Goal: Task Accomplishment & Management: Manage account settings

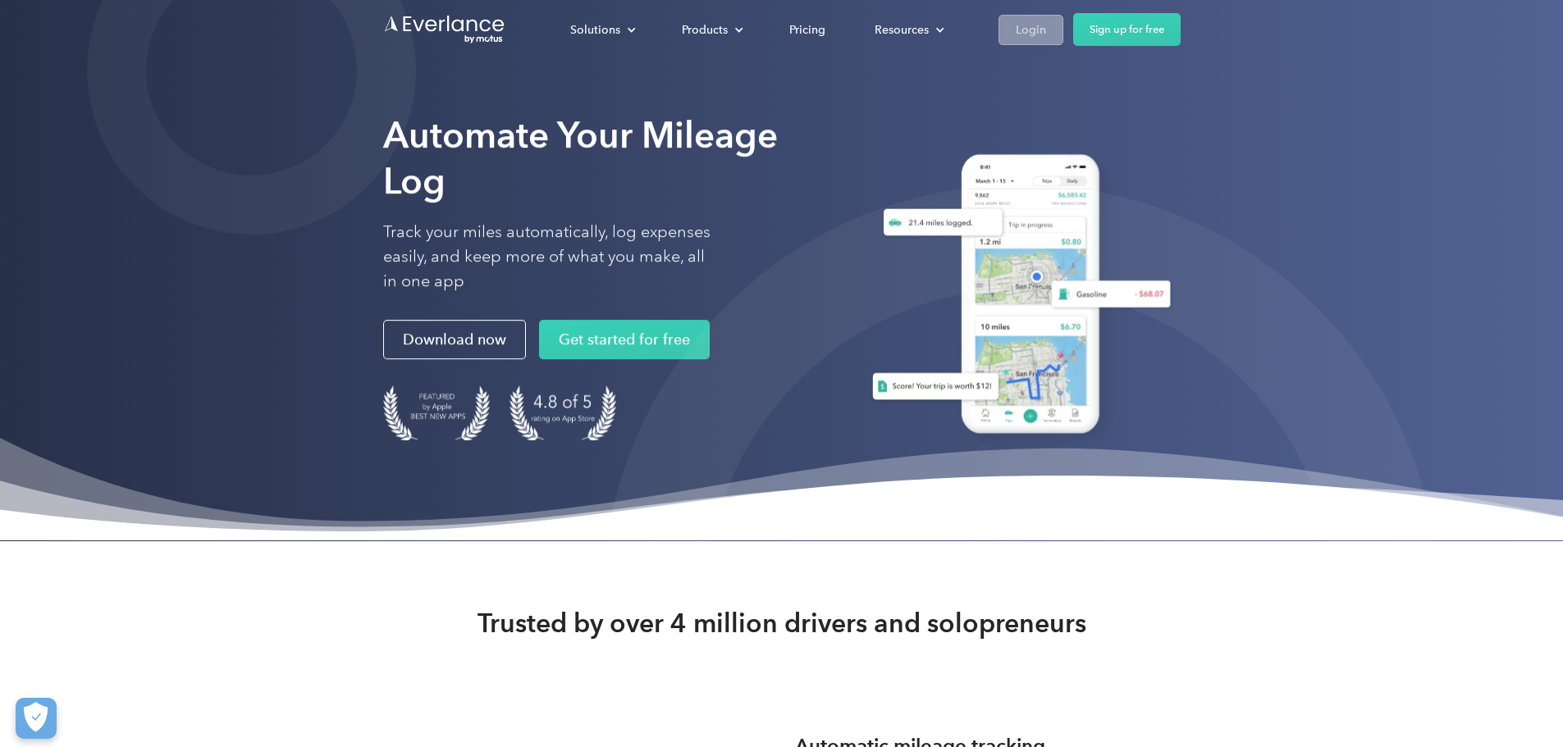
click at [1046, 29] on div "Login" at bounding box center [1031, 30] width 30 height 21
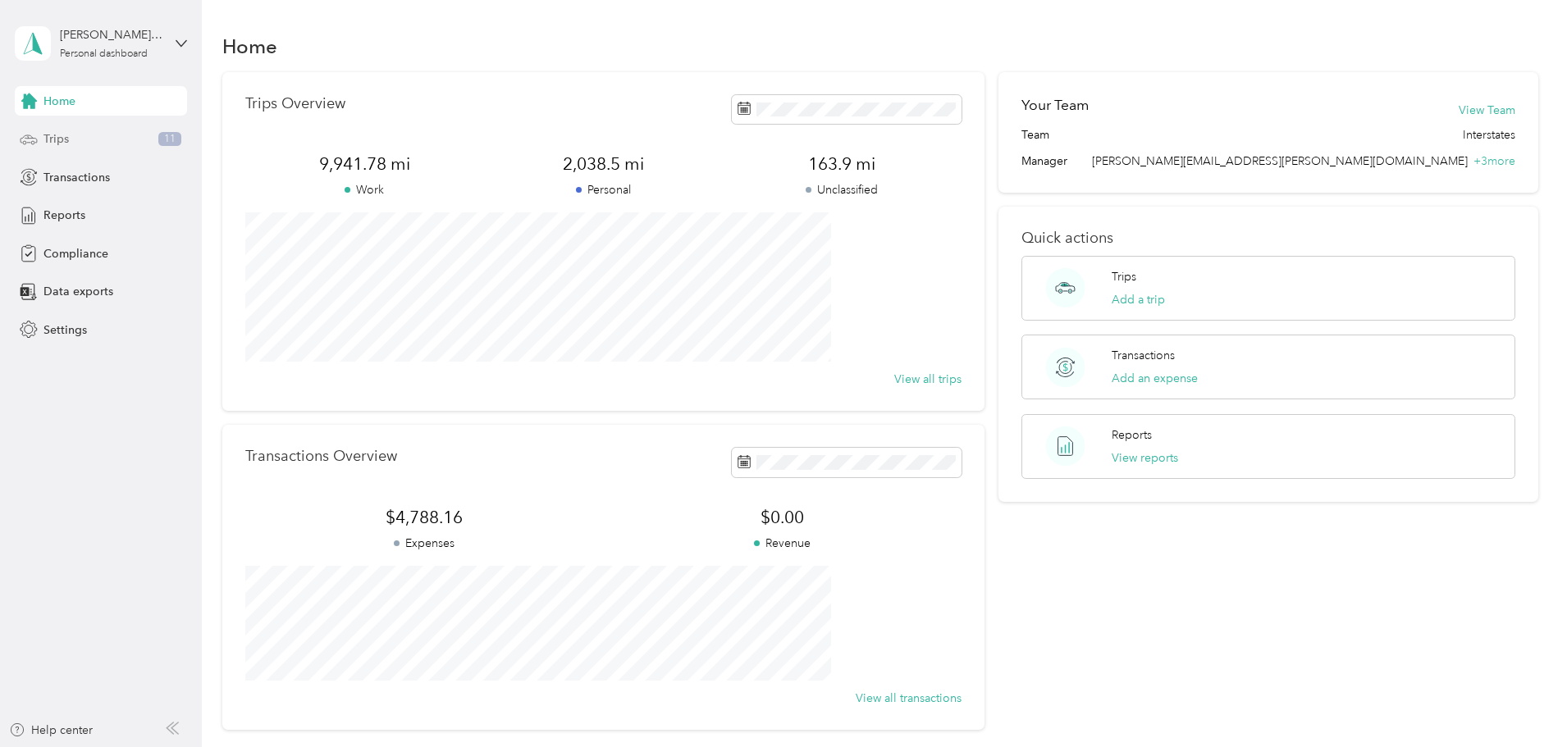
click at [66, 135] on span "Trips" at bounding box center [55, 138] width 25 height 17
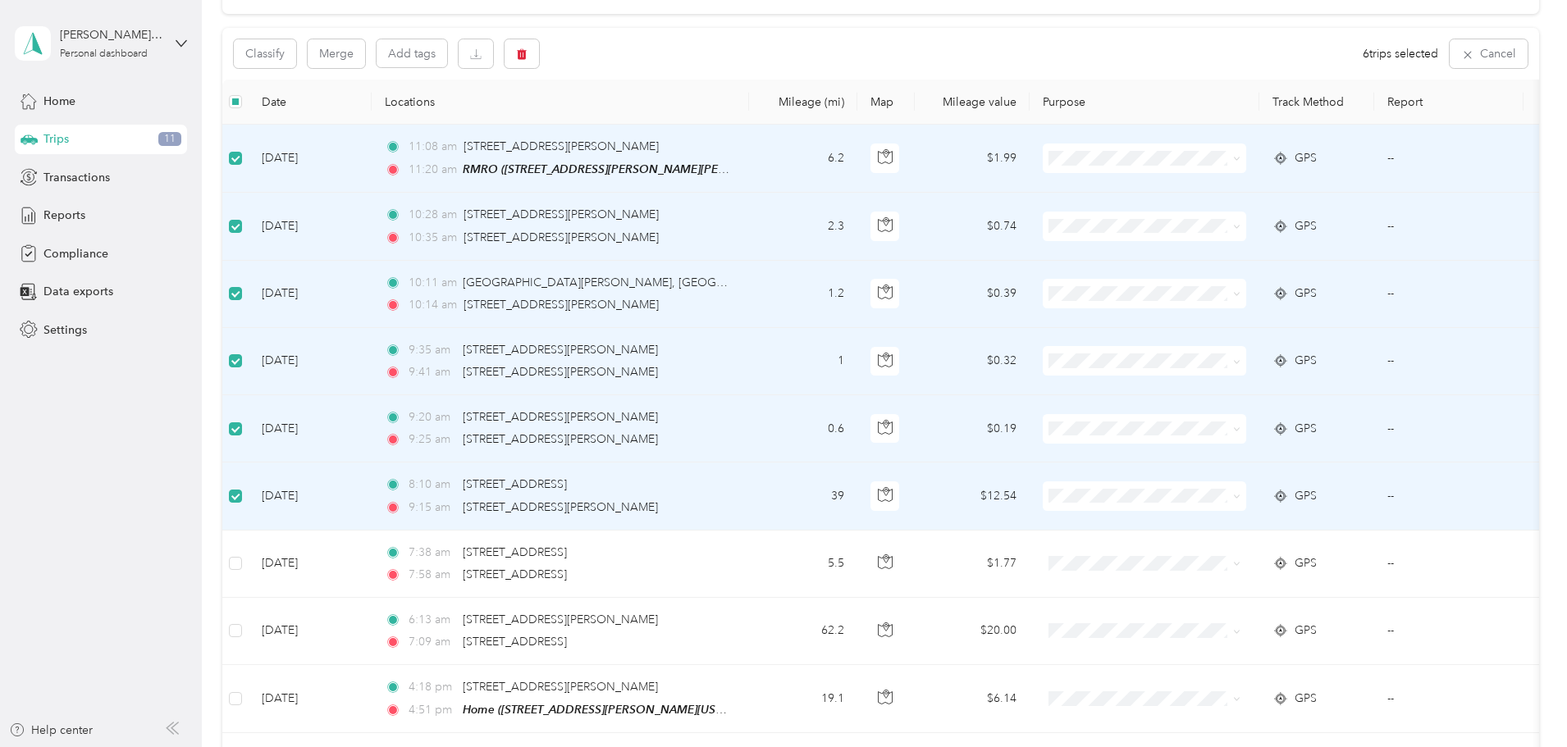
scroll to position [164, 0]
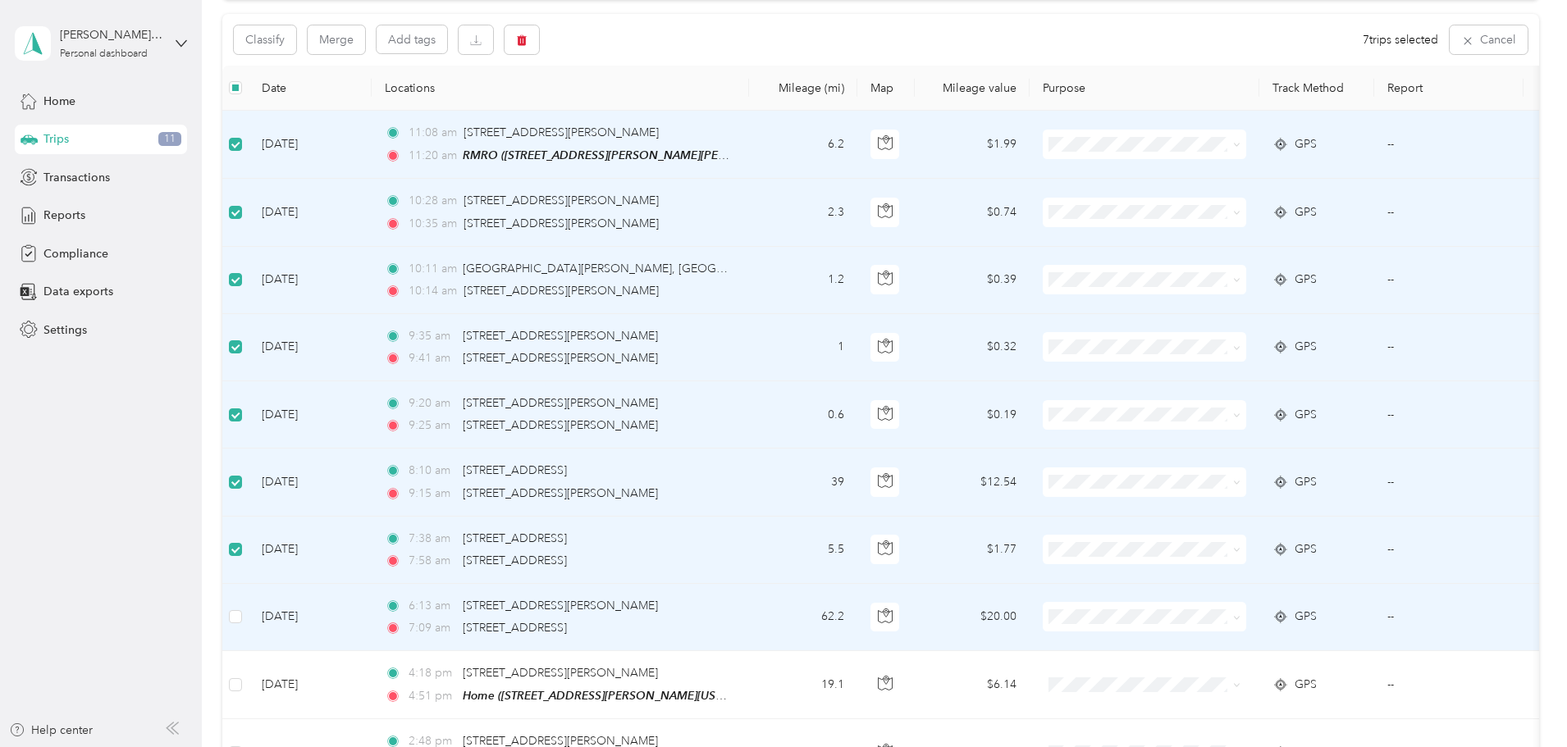
click at [249, 619] on td at bounding box center [235, 617] width 26 height 67
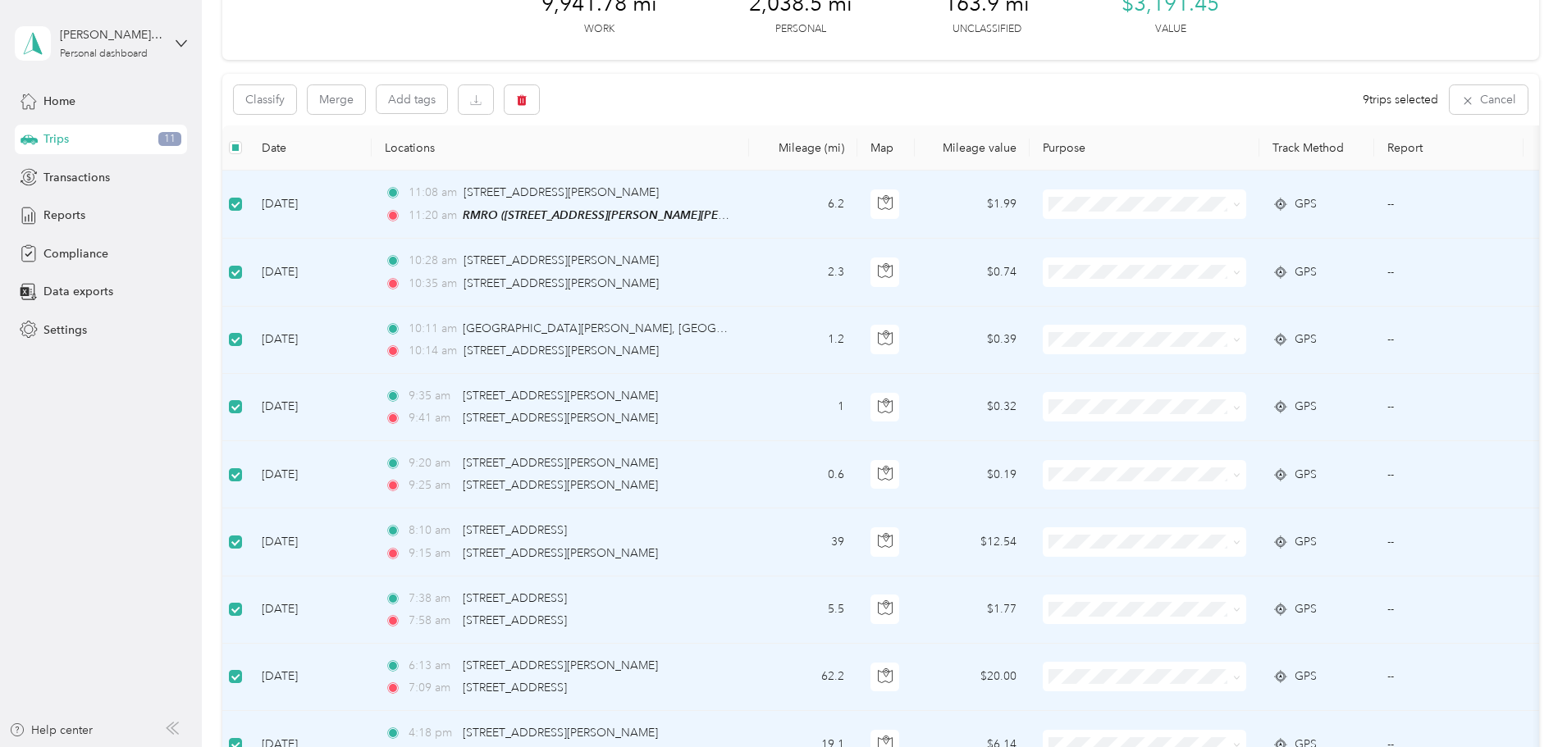
scroll to position [82, 0]
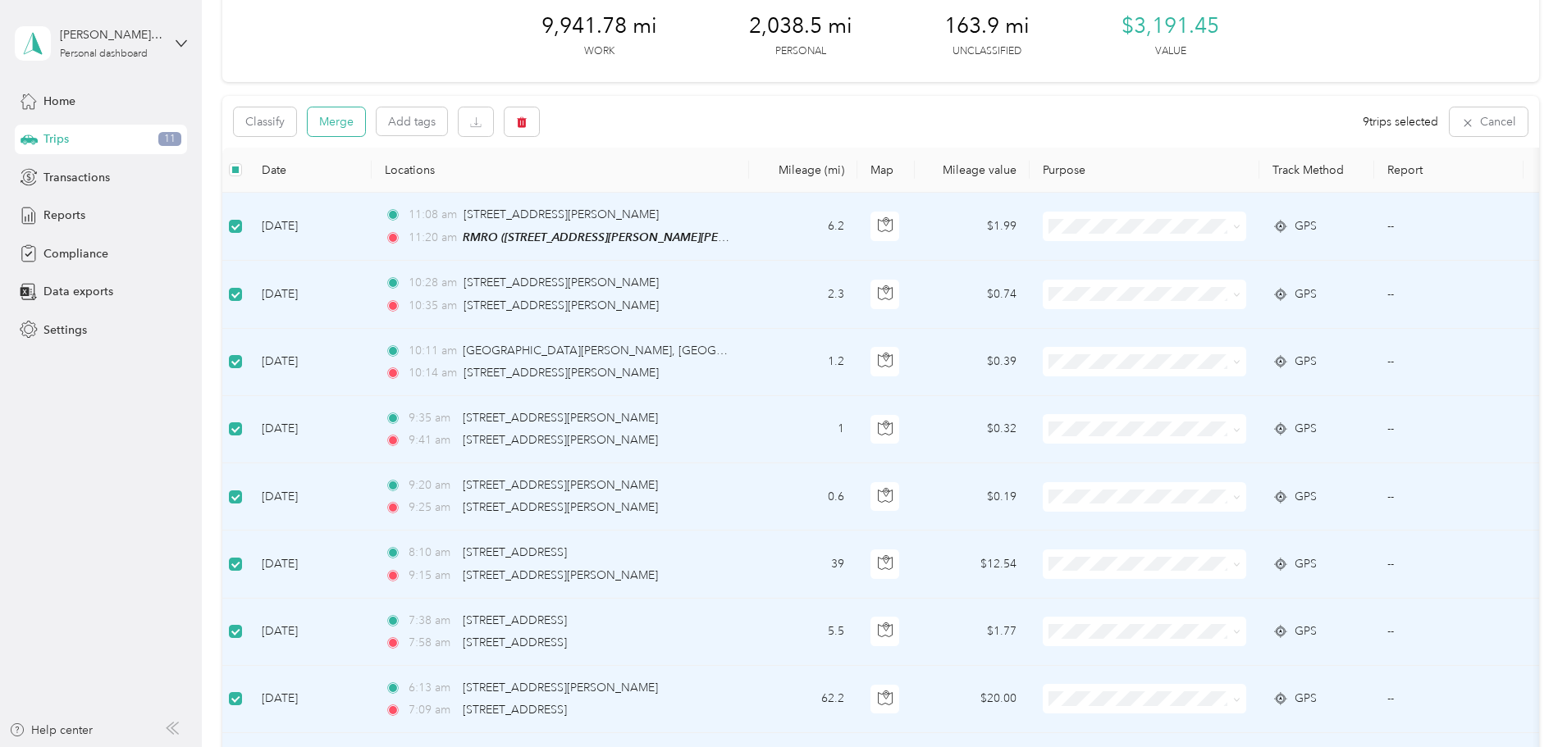
click at [365, 130] on button "Merge" at bounding box center [336, 121] width 57 height 29
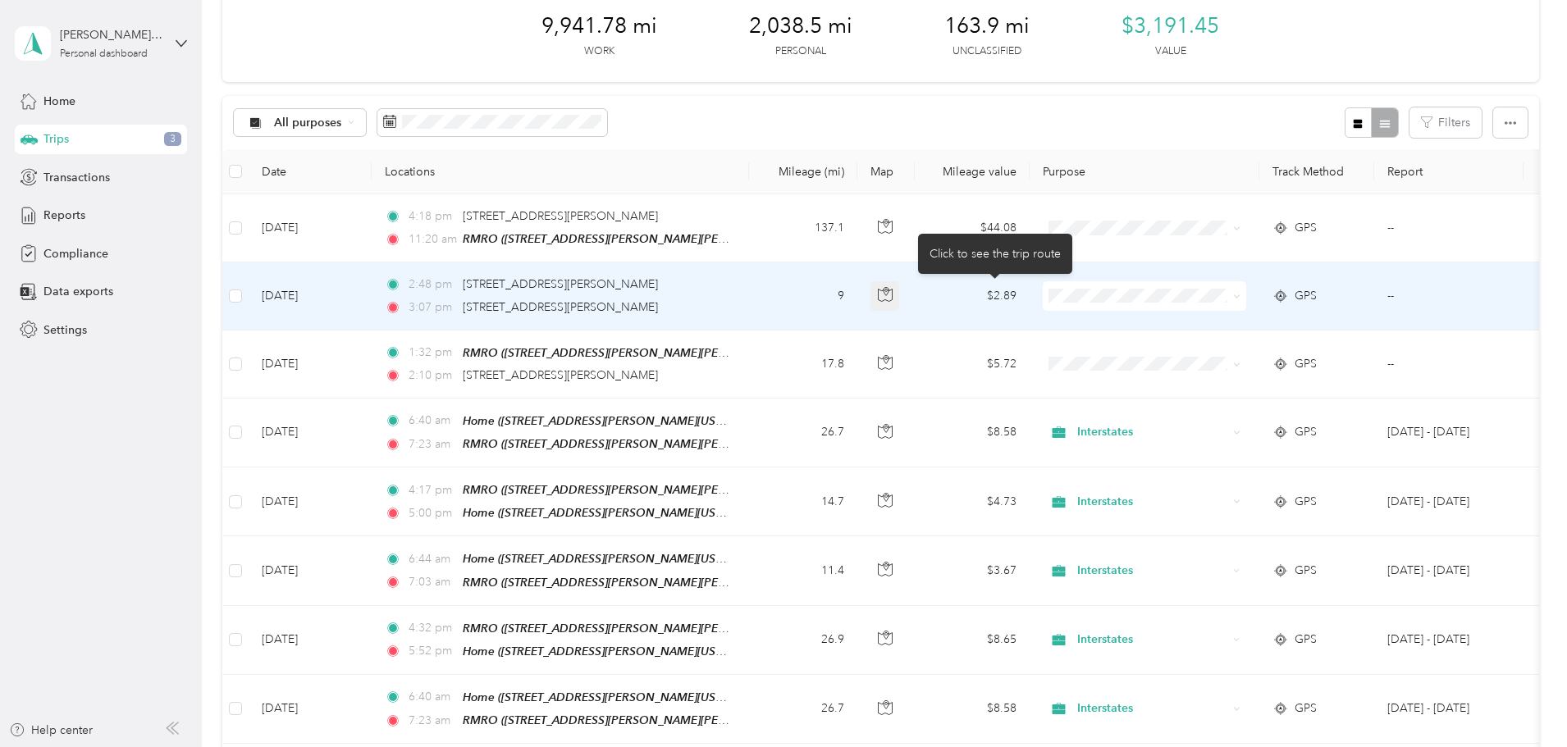
click at [893, 290] on icon "button" at bounding box center [885, 294] width 15 height 15
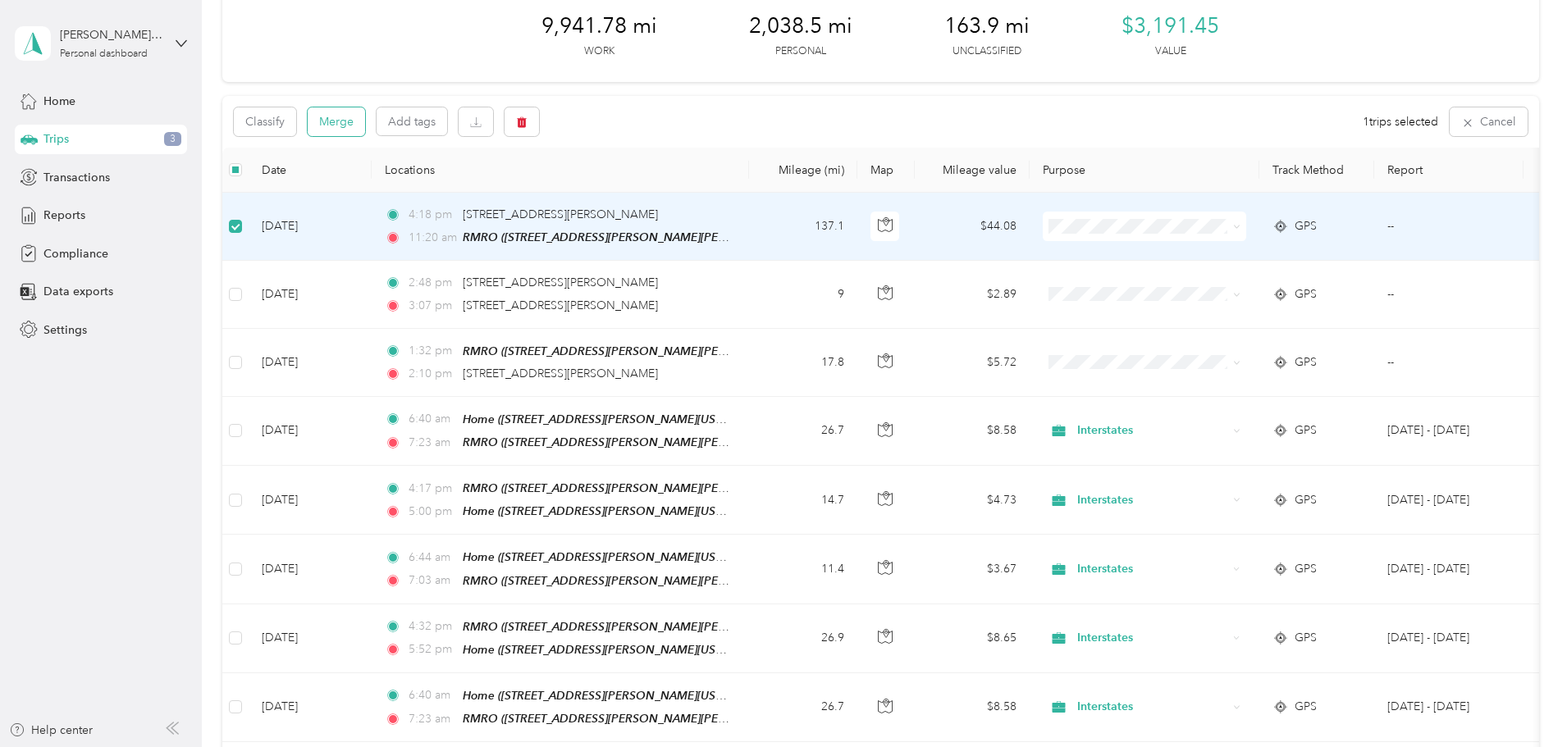
click at [365, 126] on button "Merge" at bounding box center [336, 121] width 57 height 29
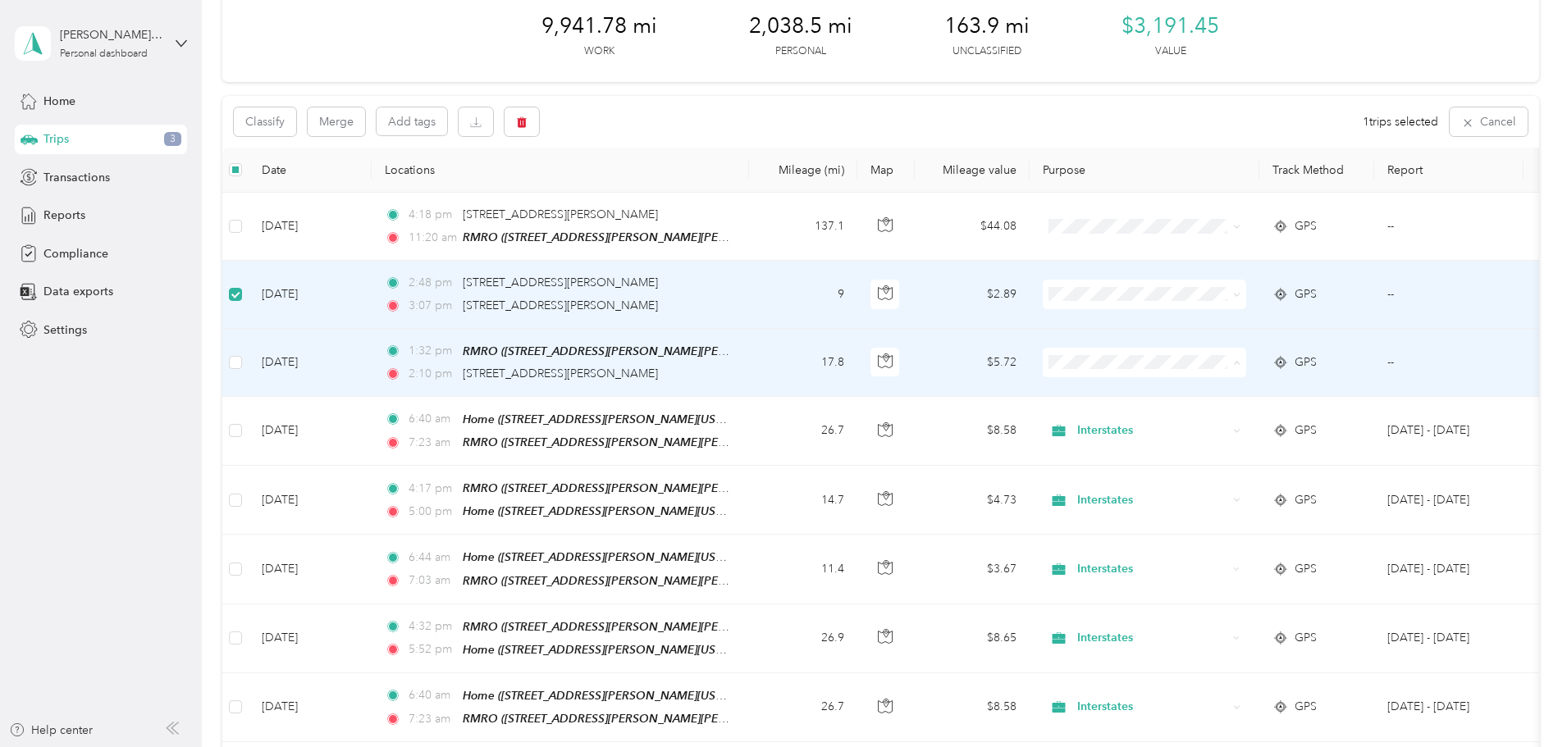
click at [1206, 388] on span "Interstates" at bounding box center [1269, 391] width 152 height 17
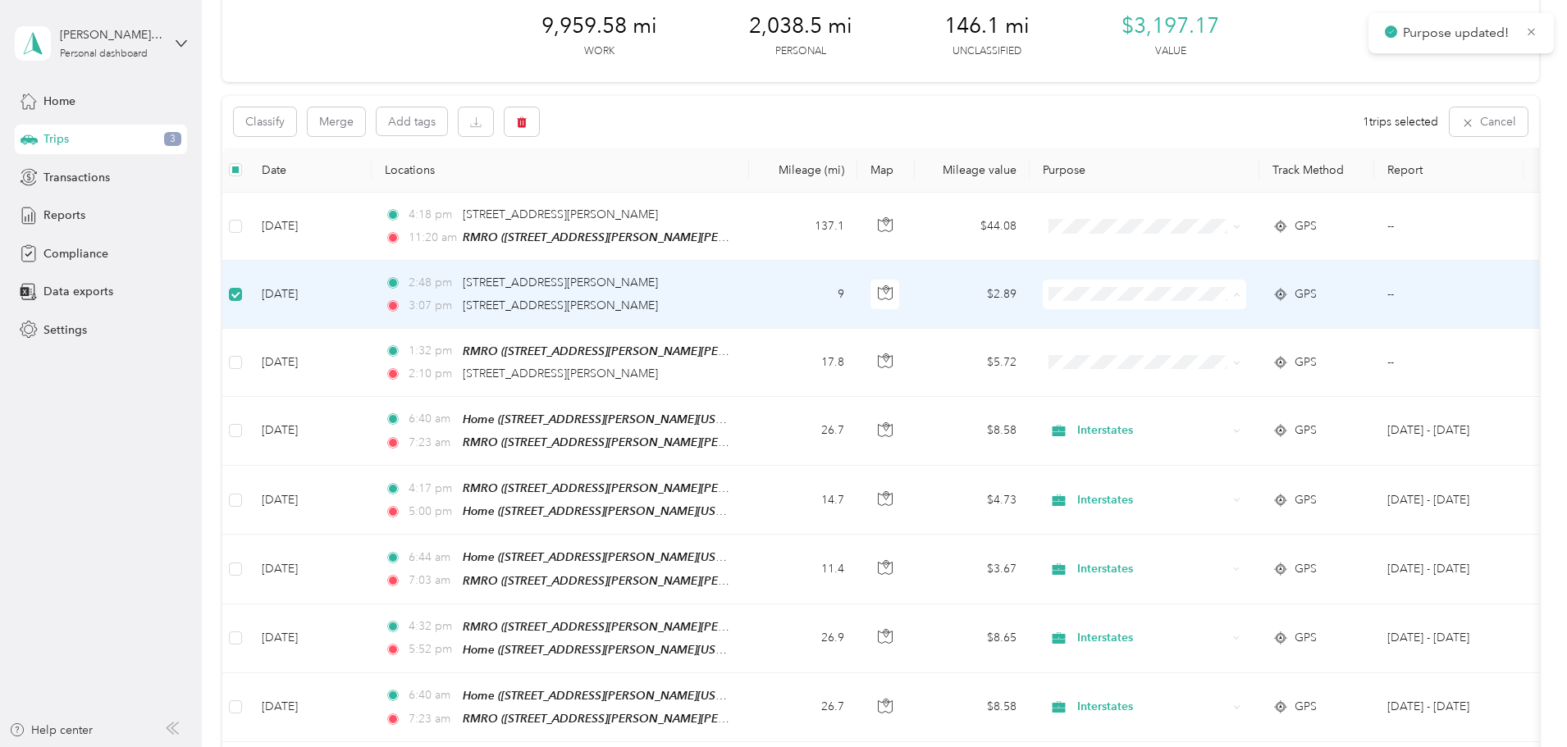
click at [1224, 327] on li "Interstates" at bounding box center [1253, 324] width 203 height 29
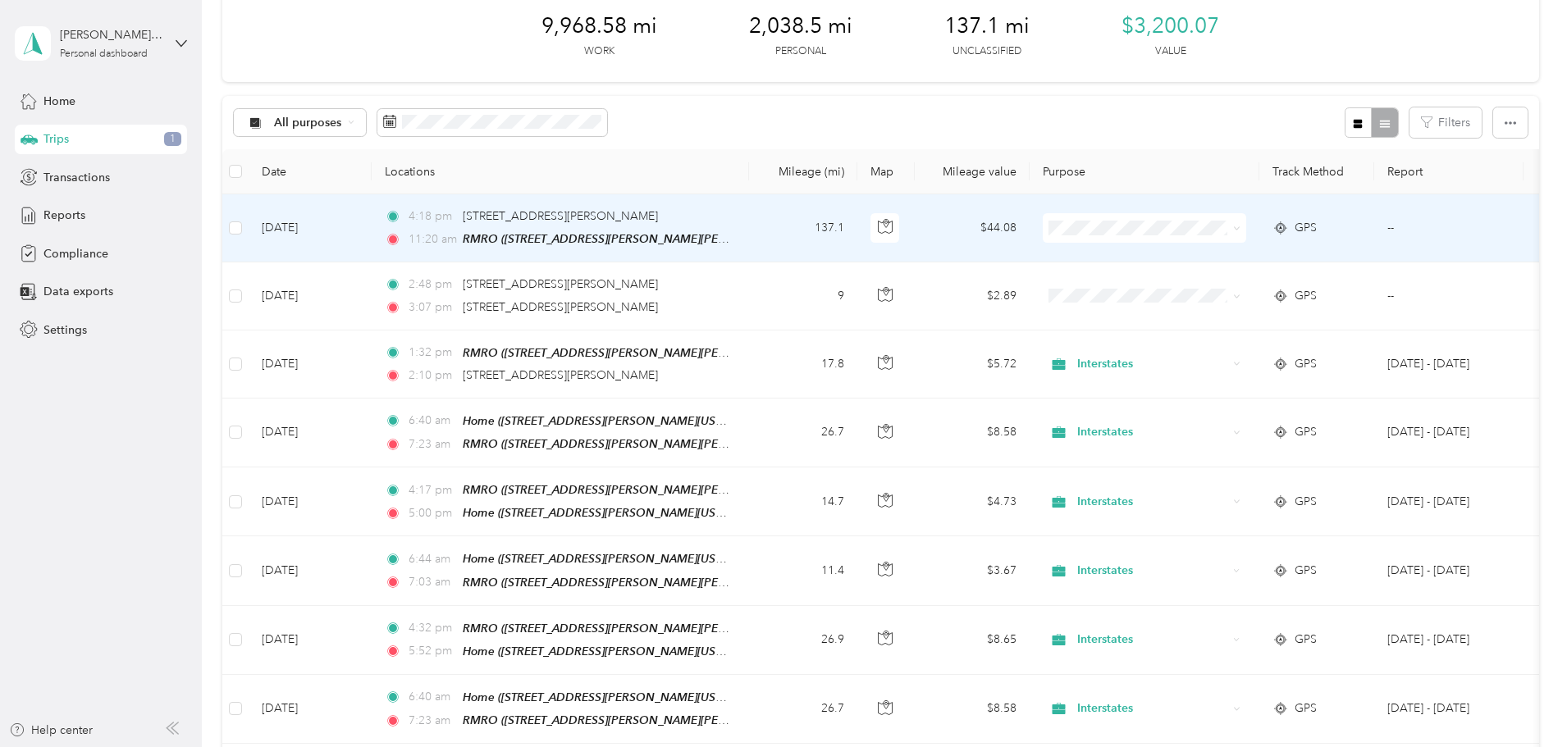
click at [372, 231] on td "Aug 28, 2025" at bounding box center [310, 228] width 123 height 68
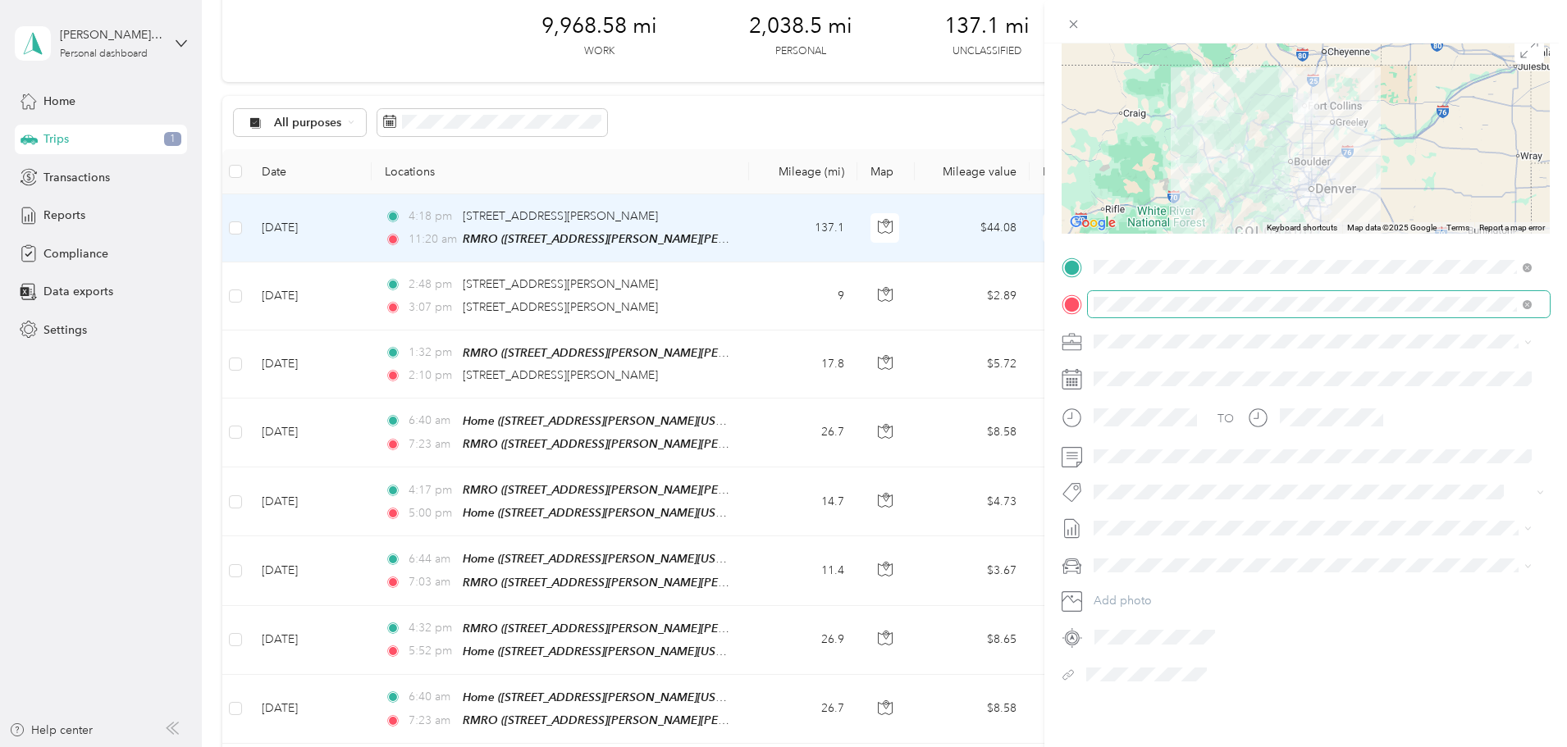
scroll to position [151, 0]
click at [698, 231] on div "Trip details Save This trip cannot be edited because it is either under review,…" at bounding box center [783, 373] width 1567 height 747
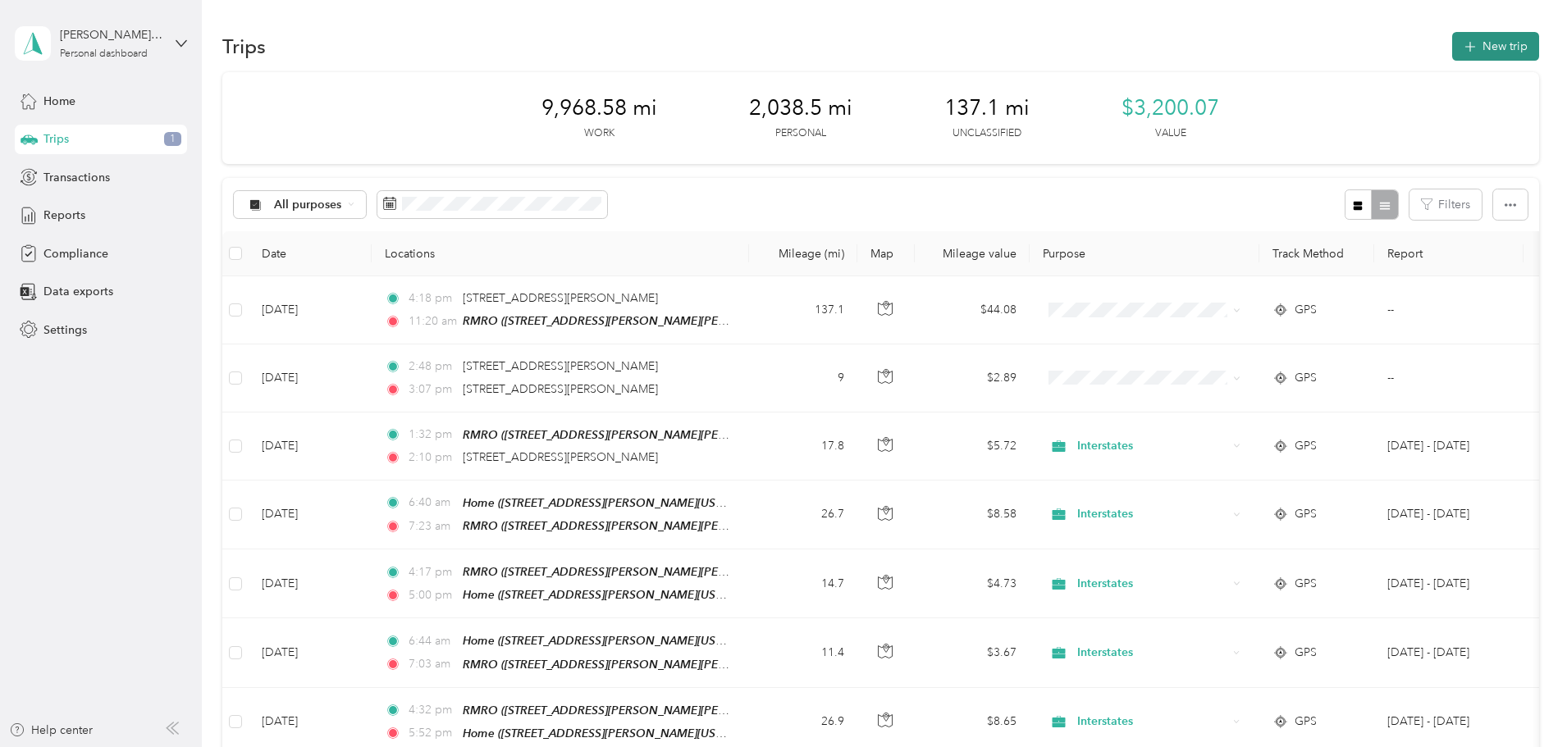
click at [1452, 44] on button "New trip" at bounding box center [1495, 46] width 87 height 29
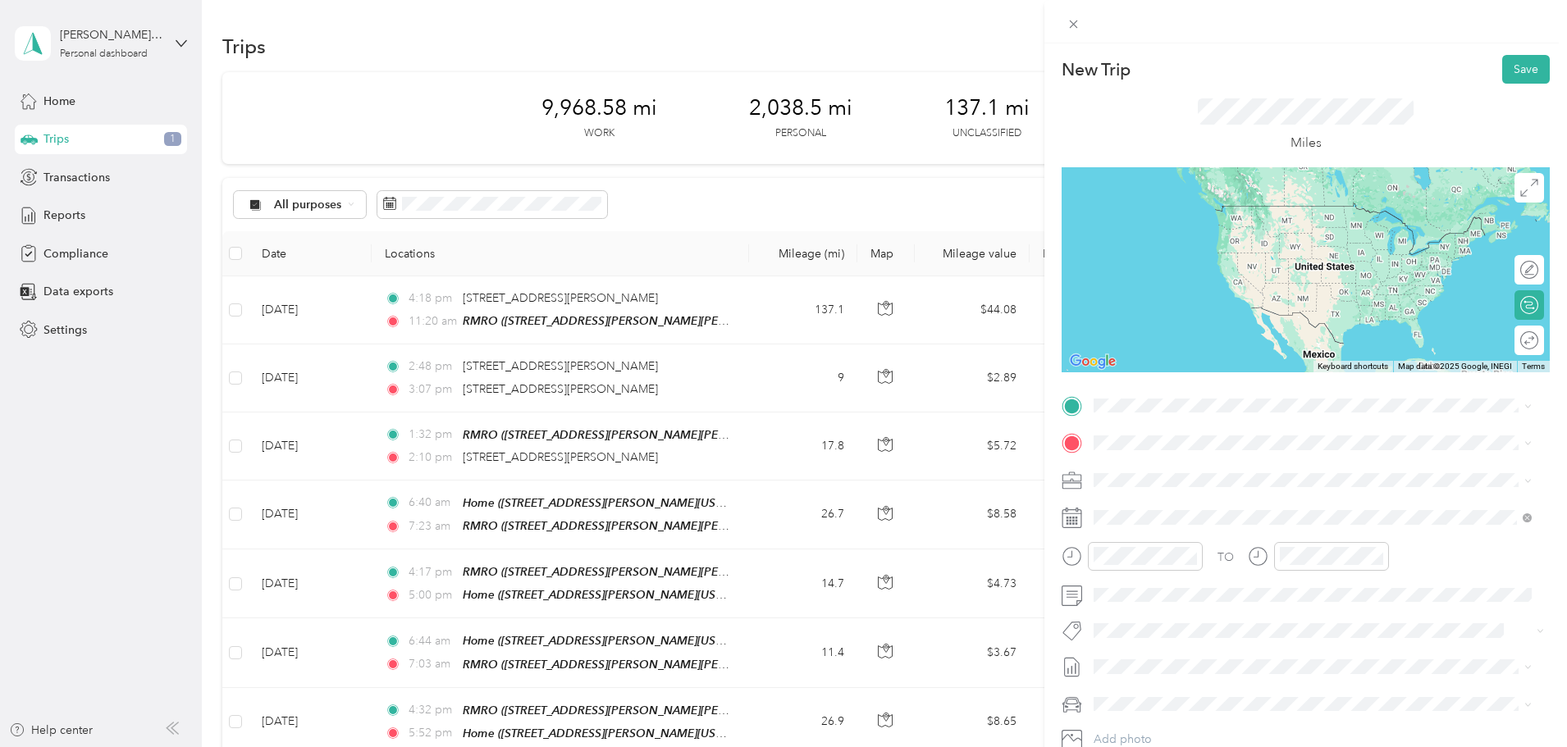
click at [1170, 459] on span "150 East Harmony Road Fort Collins, Colorado 80525, United States" at bounding box center [1252, 462] width 255 height 15
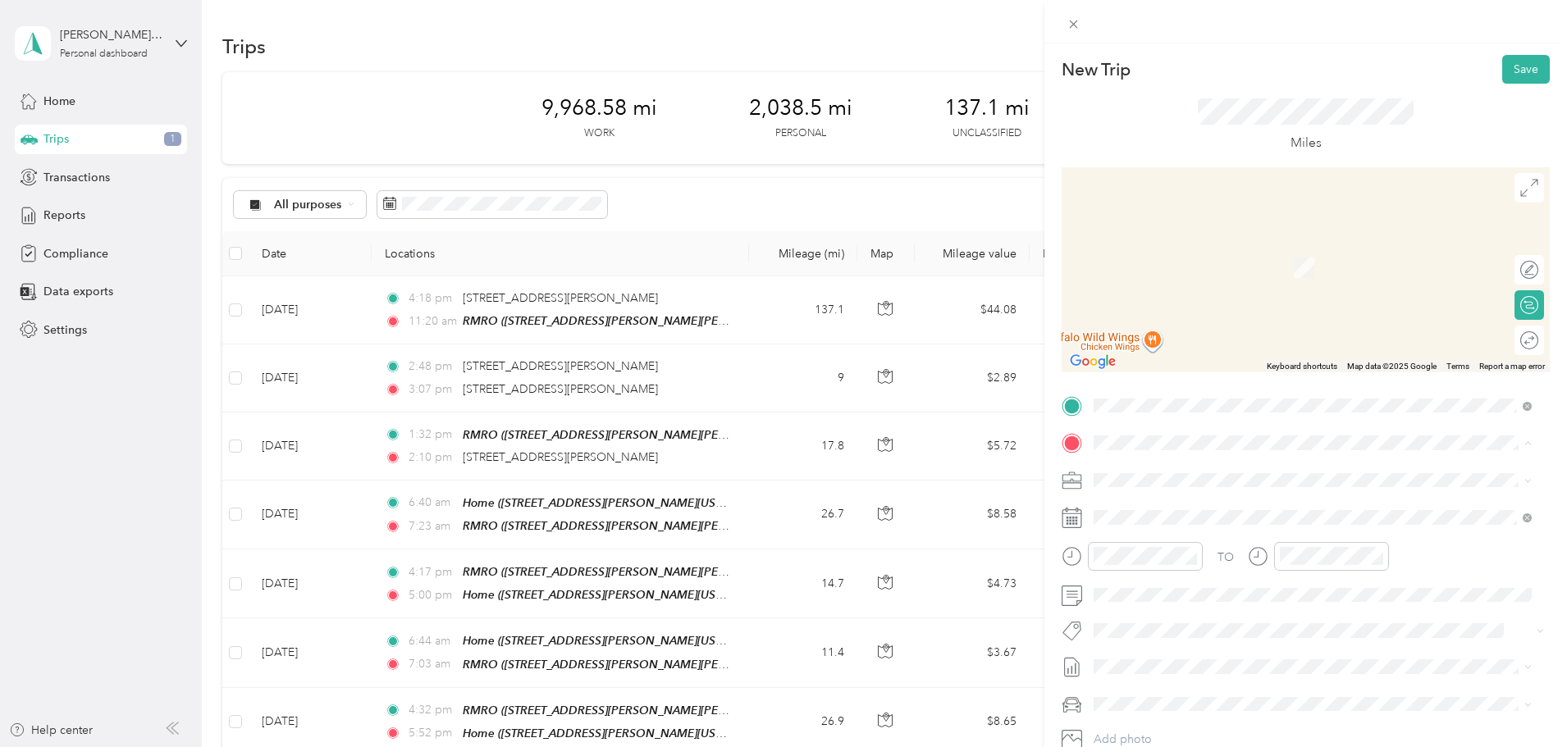
click at [1180, 627] on div "Home 3621 Ronald Reagan Avenue, 80549, Wellington, Colorado, United States" at bounding box center [1252, 644] width 255 height 34
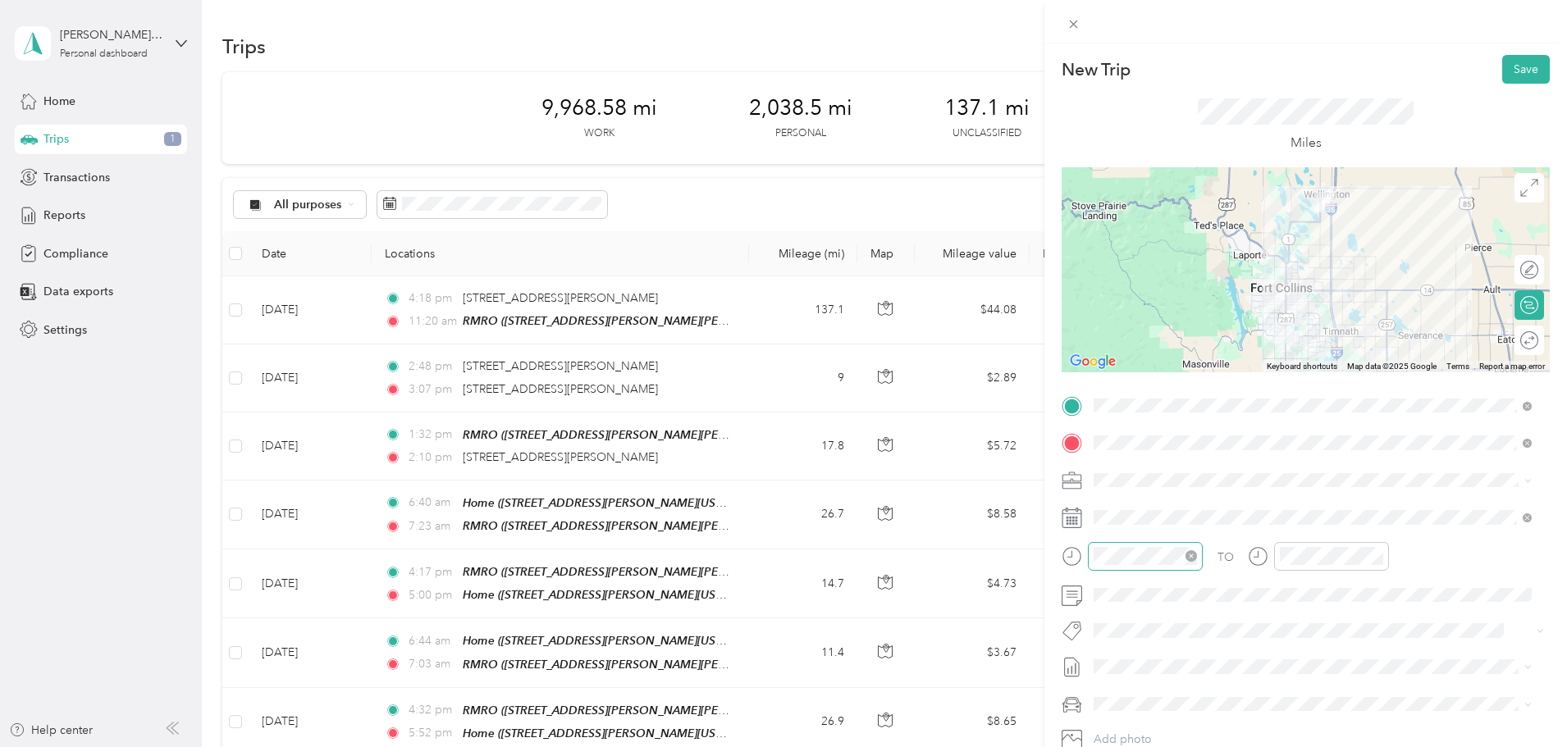
click at [1194, 555] on icon "close-circle" at bounding box center [1191, 556] width 11 height 11
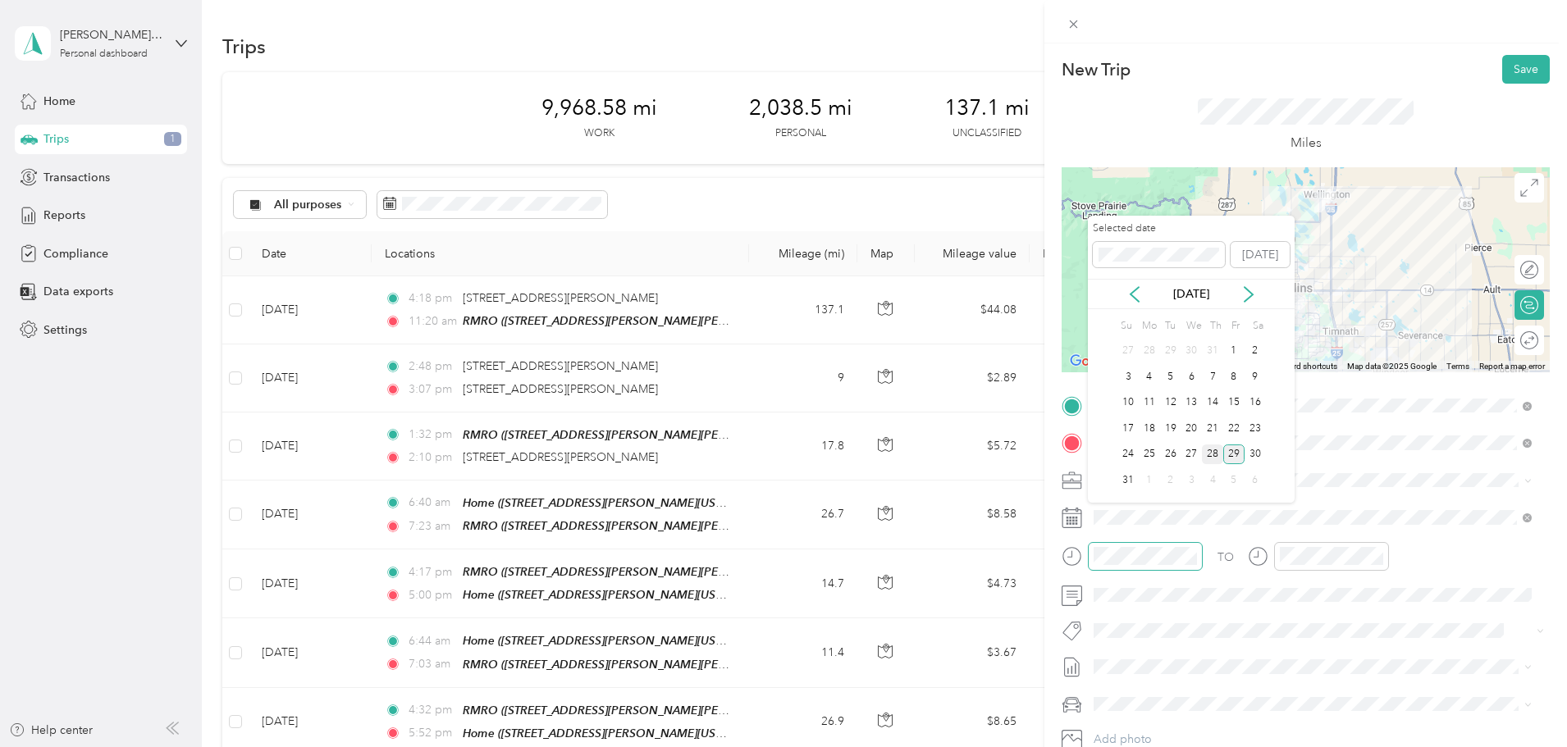
click at [1217, 458] on div "28" at bounding box center [1212, 455] width 21 height 21
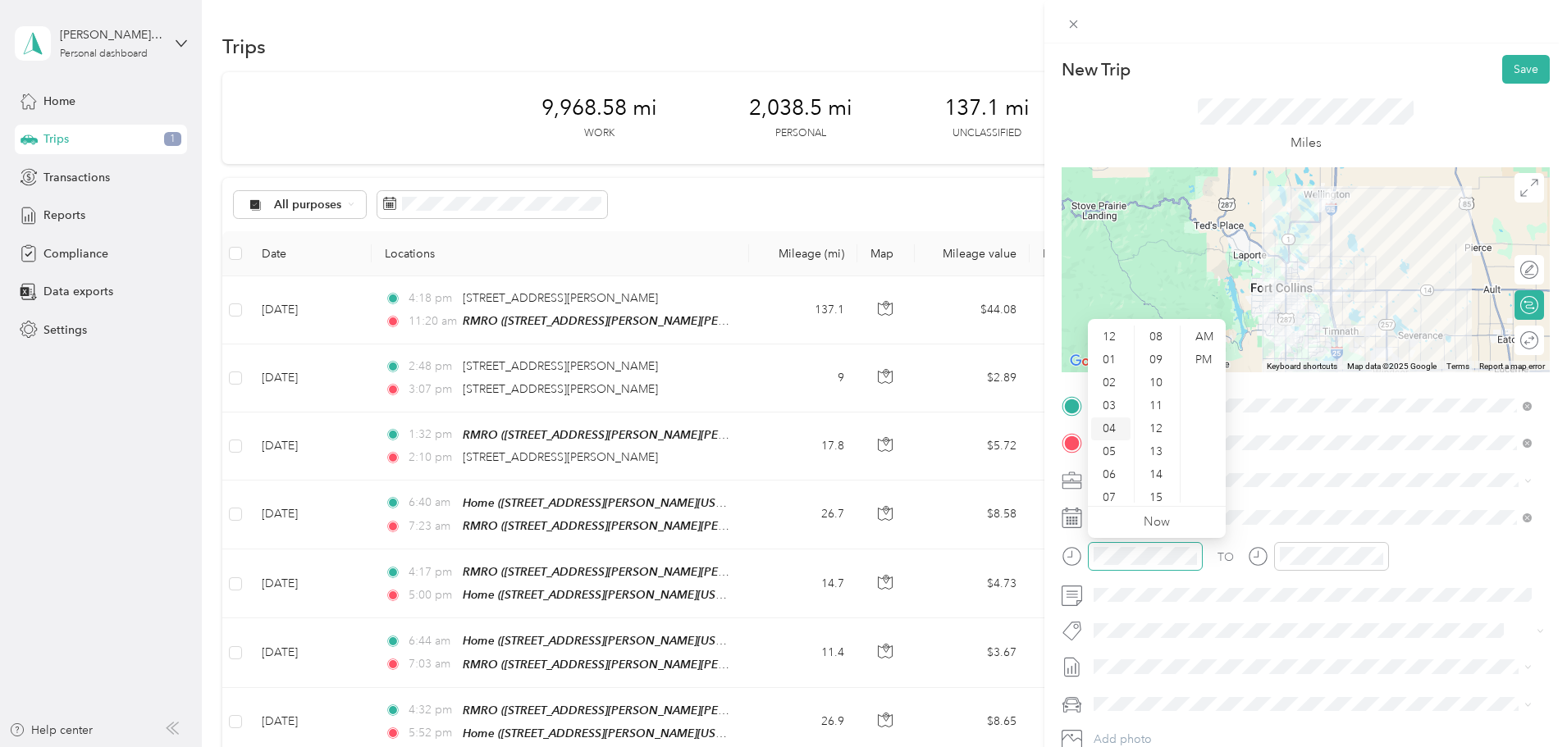
click at [1113, 427] on div "04" at bounding box center [1110, 429] width 39 height 23
click at [1191, 354] on div "PM" at bounding box center [1203, 360] width 39 height 23
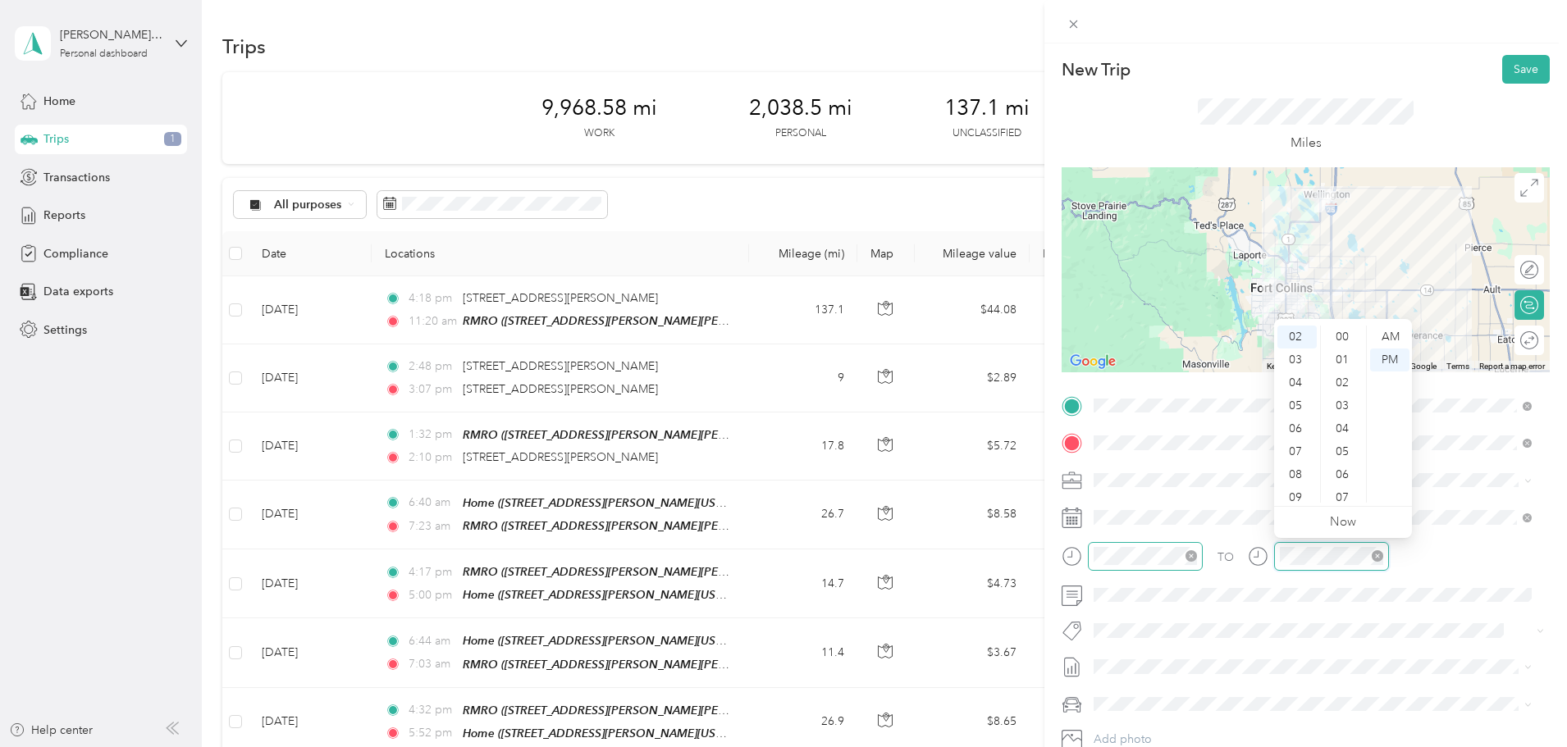
scroll to position [184, 0]
click at [1296, 383] on div "04" at bounding box center [1296, 383] width 39 height 23
click at [1346, 498] on ul "00 01 02 03 04 05 06 07 08 09 10 11 12 13 14 15 16 17 18 19 20 21 22 23 24 25 2…" at bounding box center [1343, 414] width 46 height 177
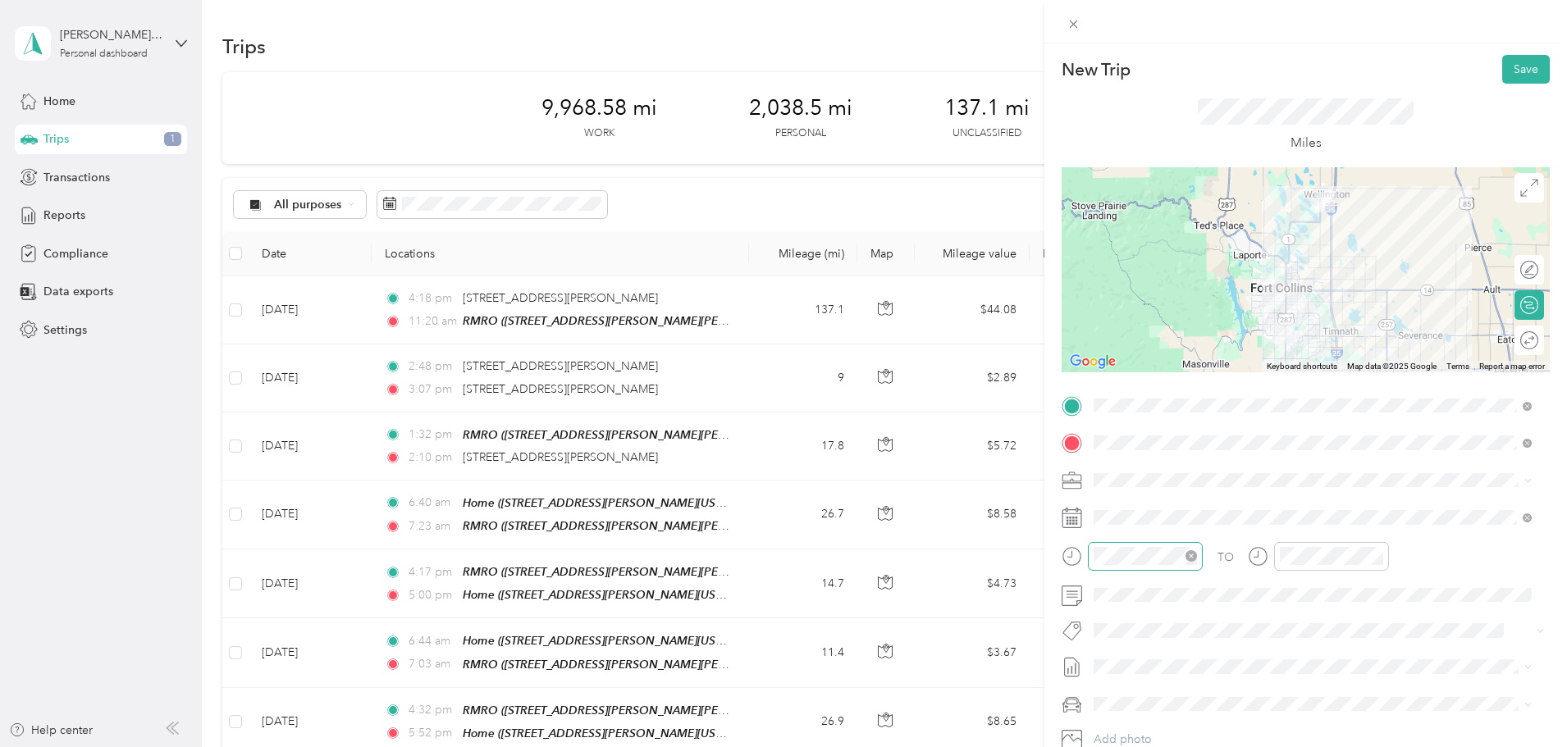
click at [1357, 614] on div "TO Add photo" at bounding box center [1306, 591] width 488 height 396
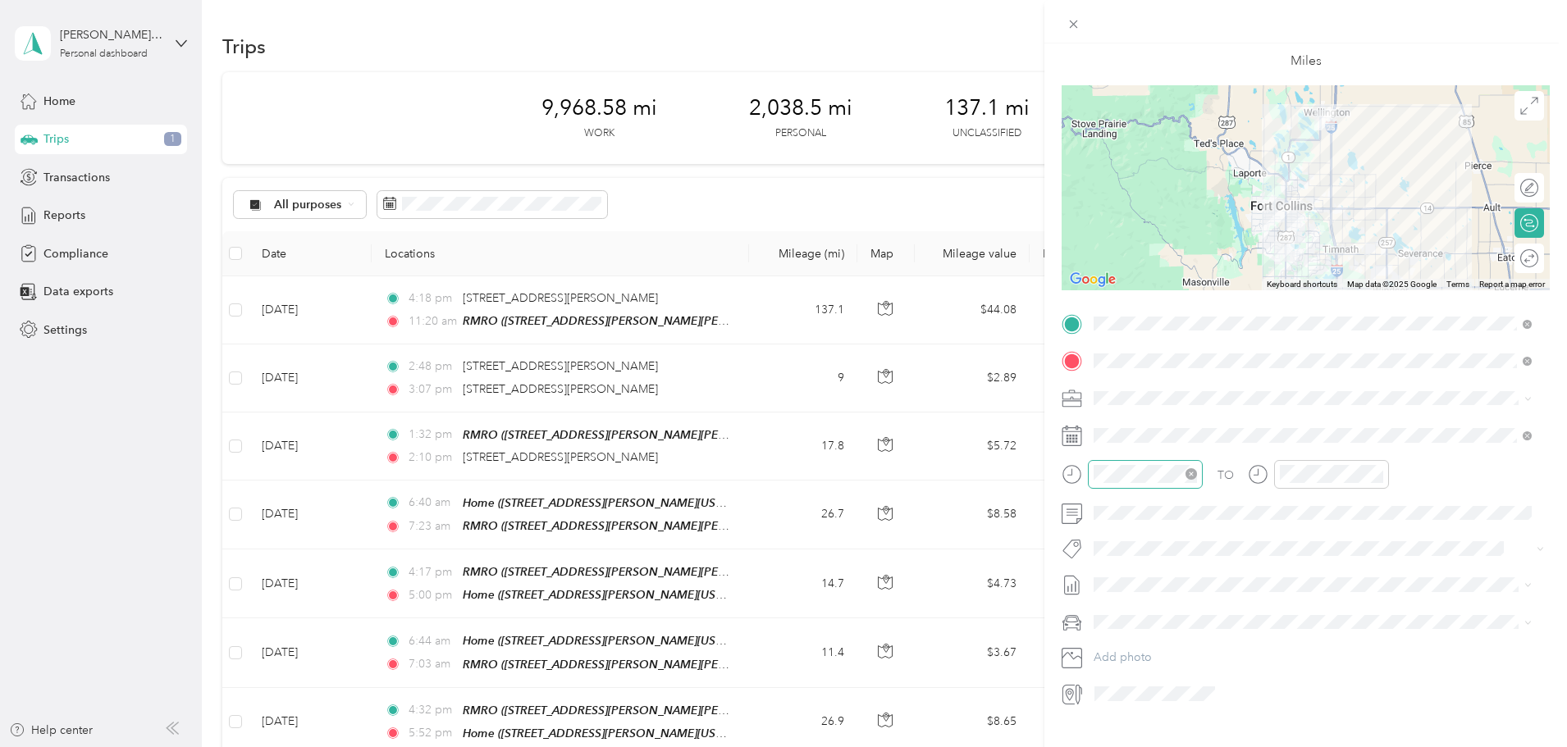
scroll to position [0, 0]
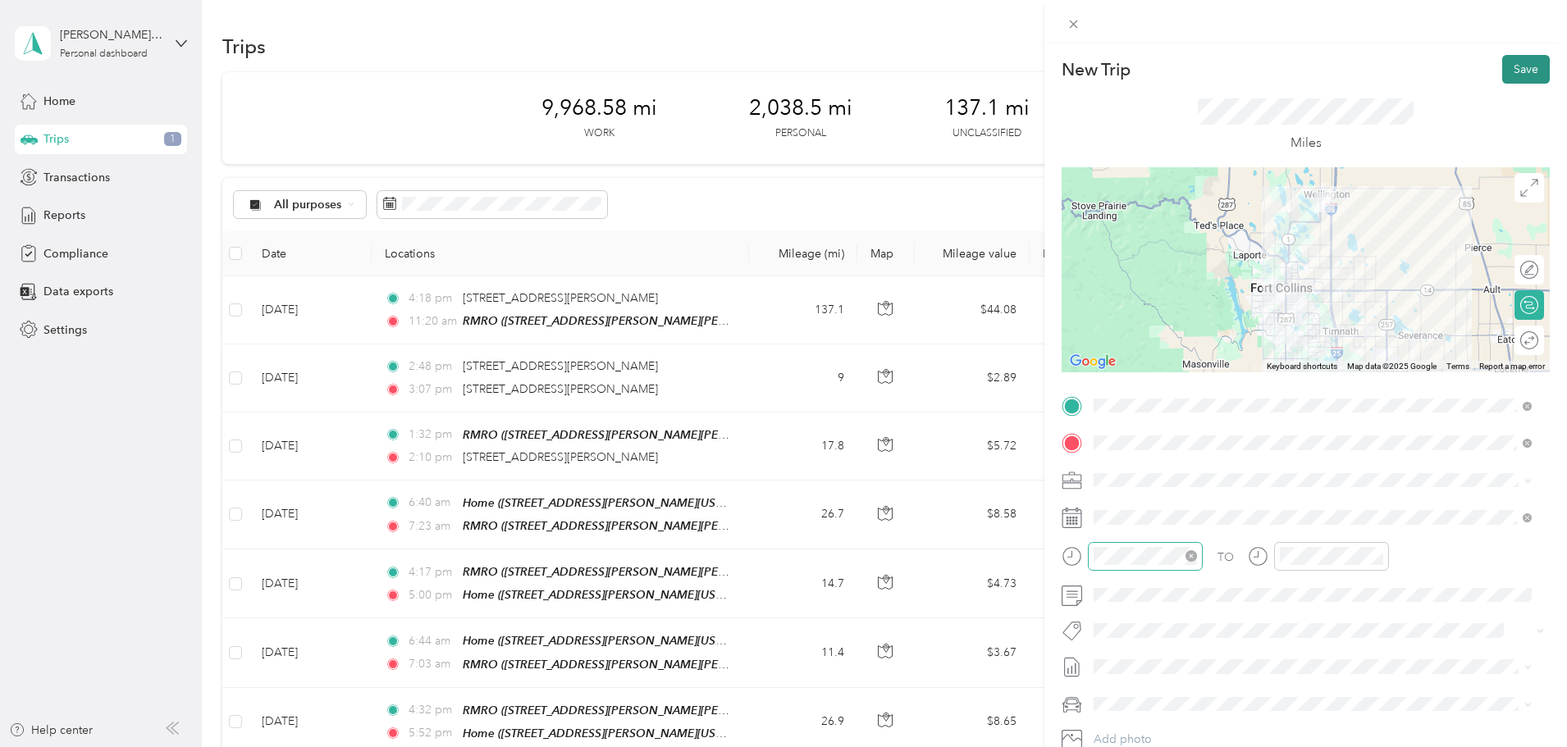
click at [1506, 66] on button "Save" at bounding box center [1526, 69] width 48 height 29
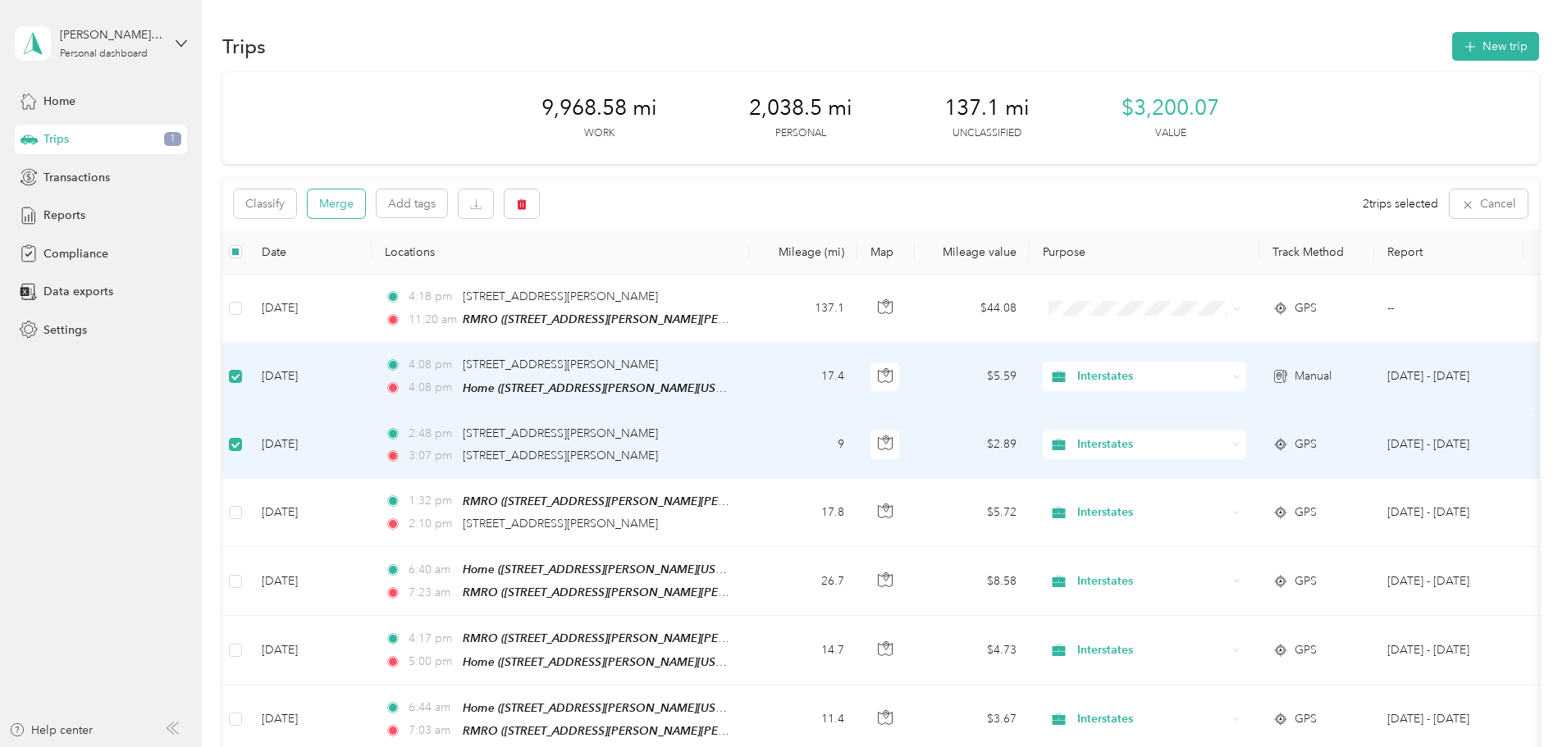
click at [365, 211] on button "Merge" at bounding box center [336, 204] width 57 height 29
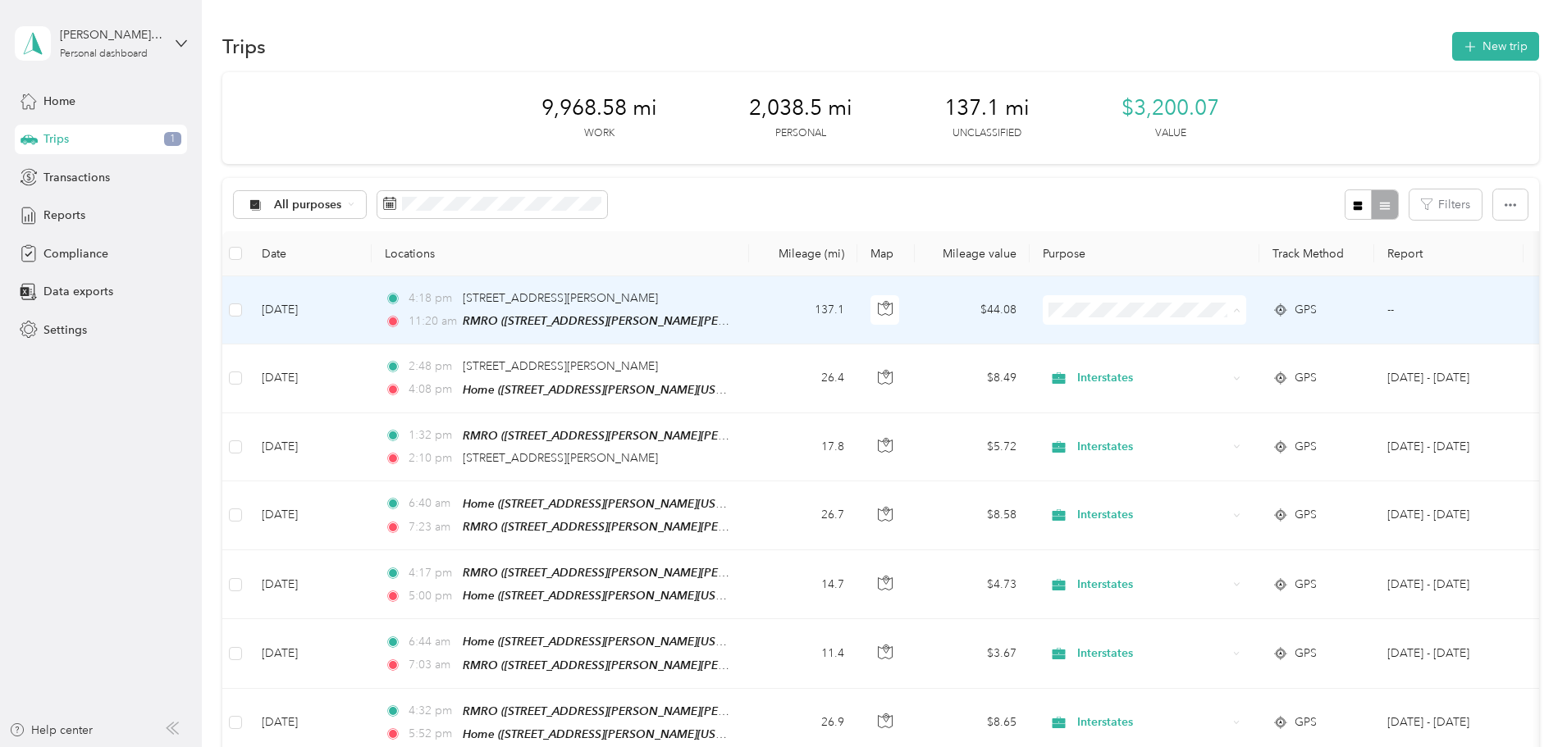
click at [1223, 337] on span "Interstates" at bounding box center [1269, 340] width 152 height 17
click at [1228, 362] on span "Personal" at bounding box center [1269, 369] width 152 height 17
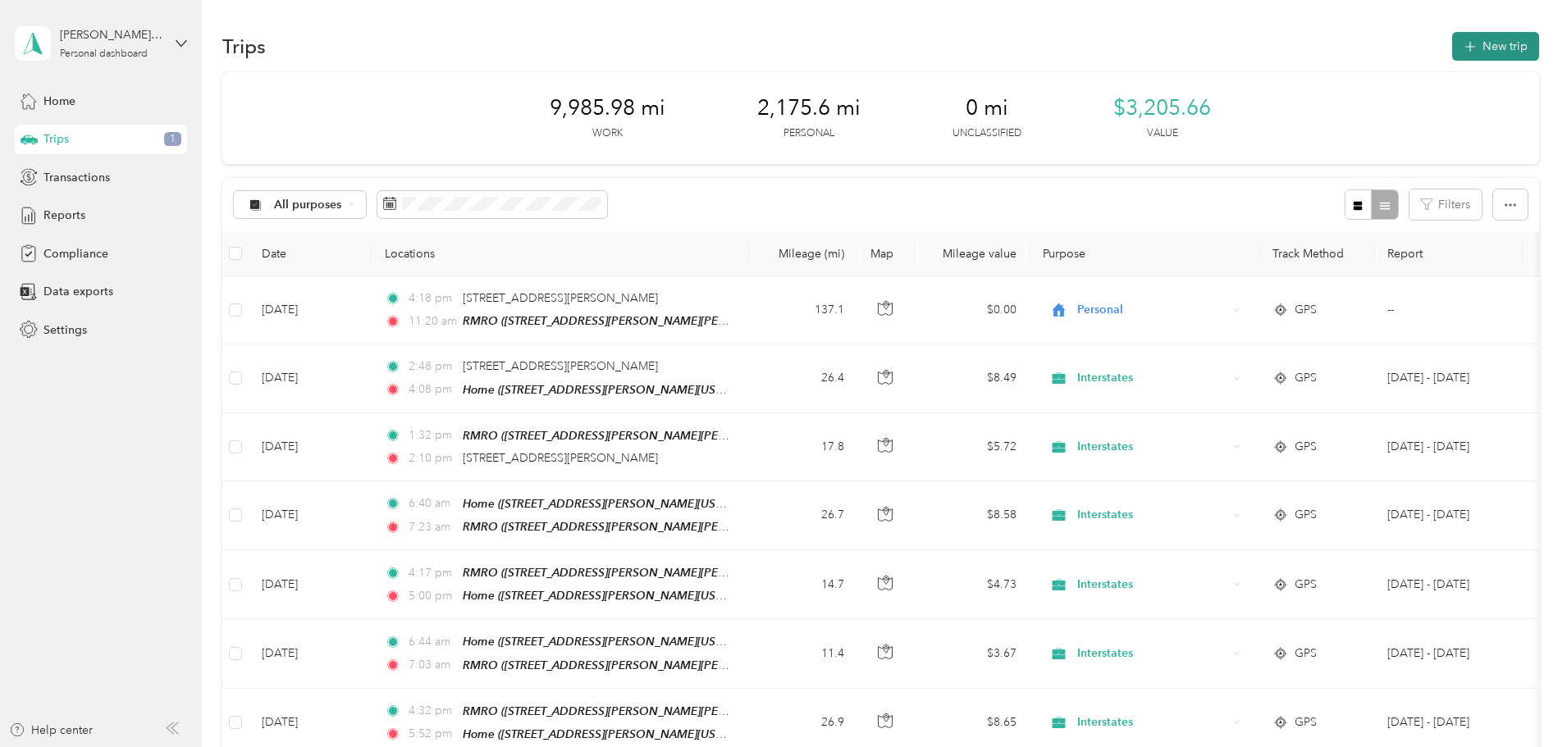
click at [1452, 48] on button "New trip" at bounding box center [1495, 46] width 87 height 29
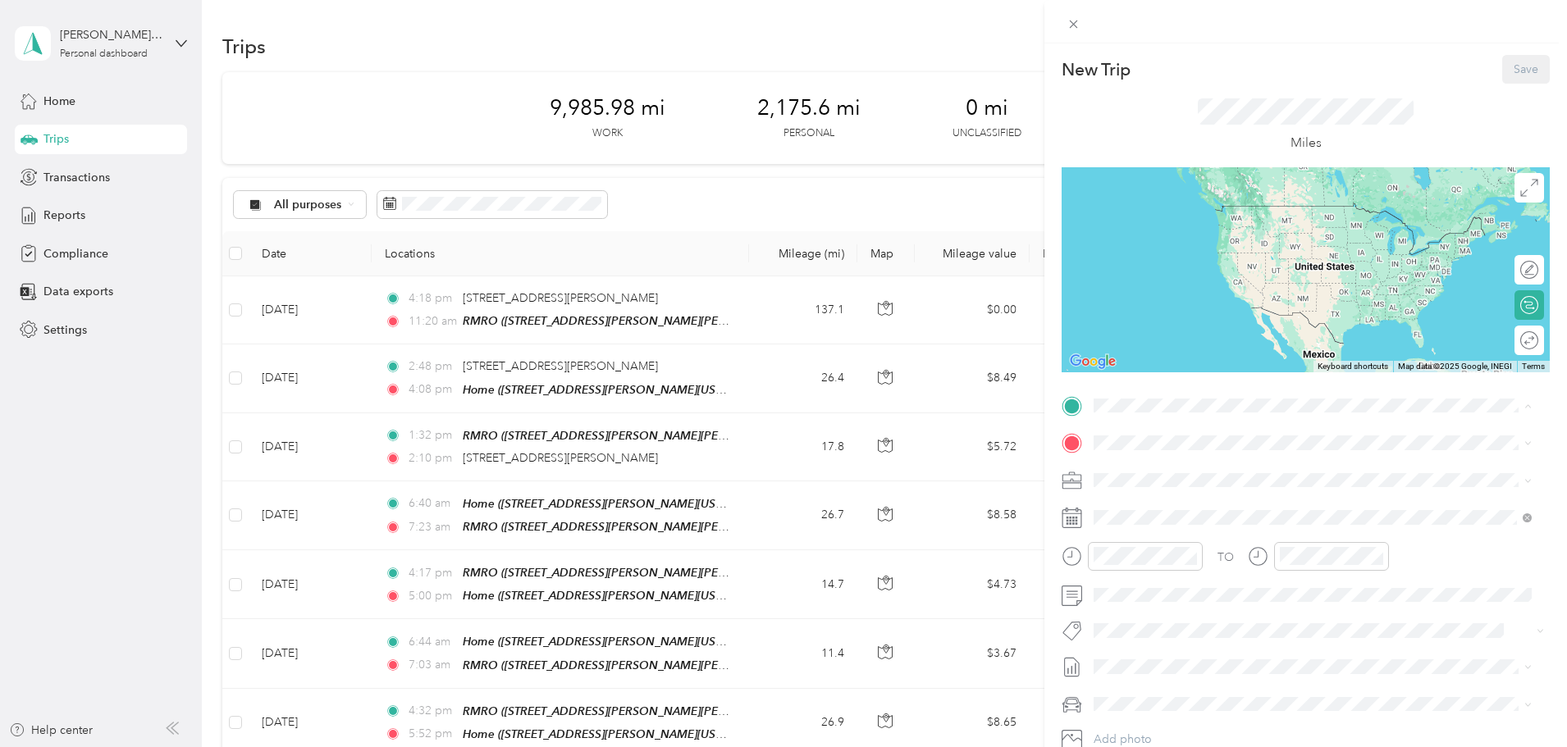
click at [1172, 590] on div "Home 3621 Ronald Reagan Avenue, 80549, Wellington, Colorado, United States" at bounding box center [1252, 607] width 255 height 34
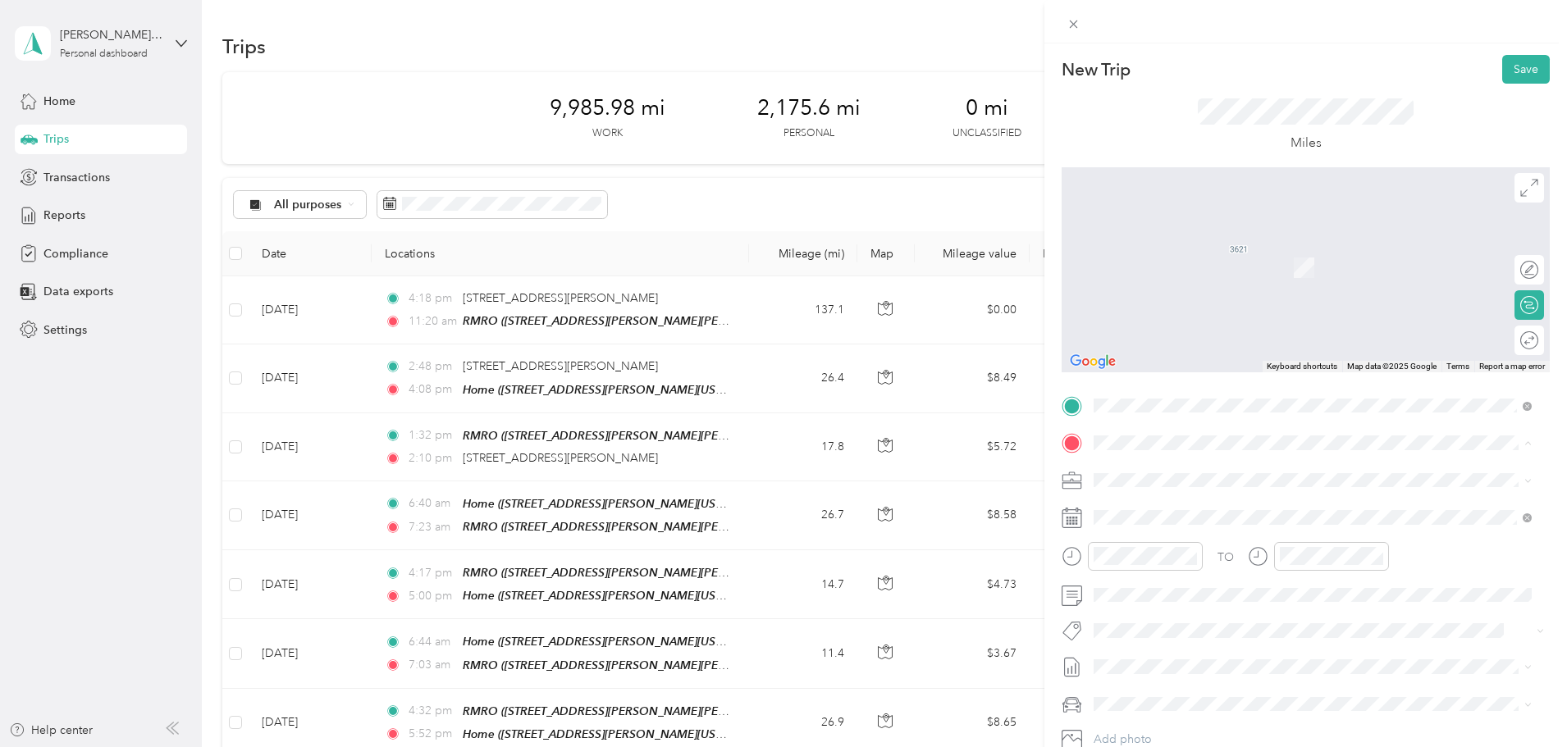
click at [1206, 525] on span "3874 Redman Drive, 80524, Fort Collins, Colorado, United States" at bounding box center [1298, 532] width 346 height 14
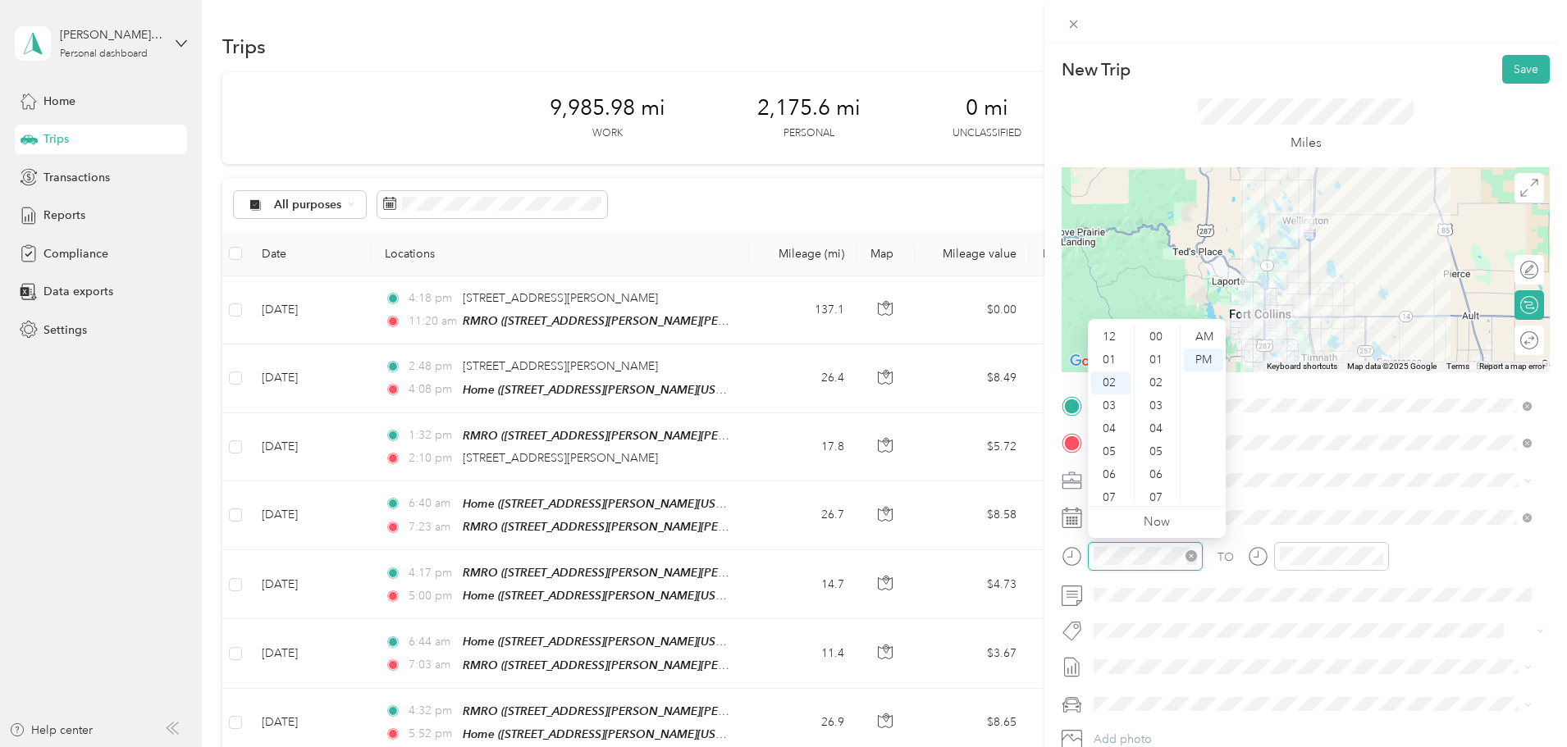
scroll to position [207, 0]
click at [1200, 326] on div "AM" at bounding box center [1203, 337] width 39 height 23
click at [1204, 340] on div "AM" at bounding box center [1203, 337] width 39 height 23
click at [1113, 451] on div "07" at bounding box center [1110, 452] width 39 height 23
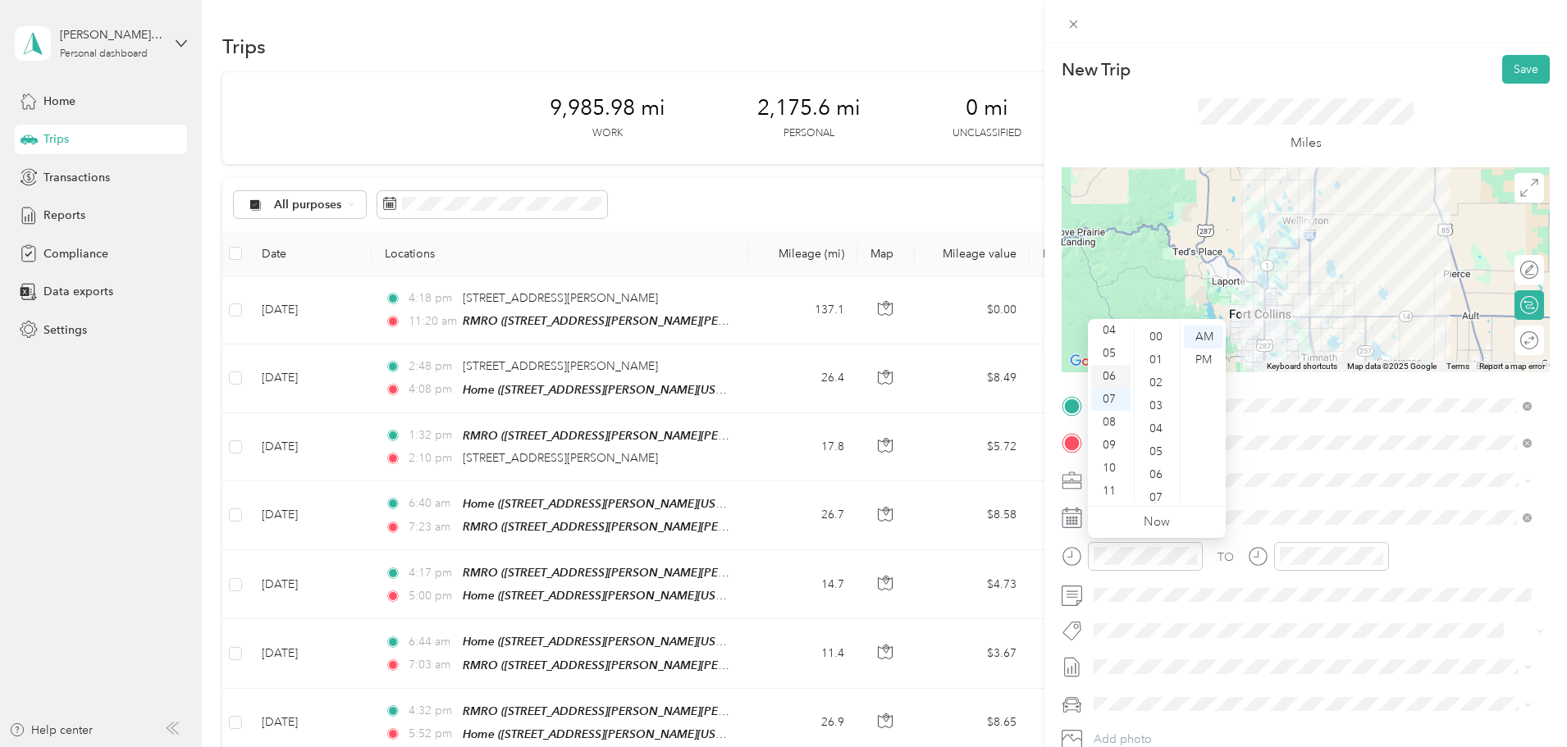
click at [1113, 382] on div "06" at bounding box center [1110, 376] width 39 height 23
click at [1152, 407] on div "30" at bounding box center [1157, 409] width 39 height 23
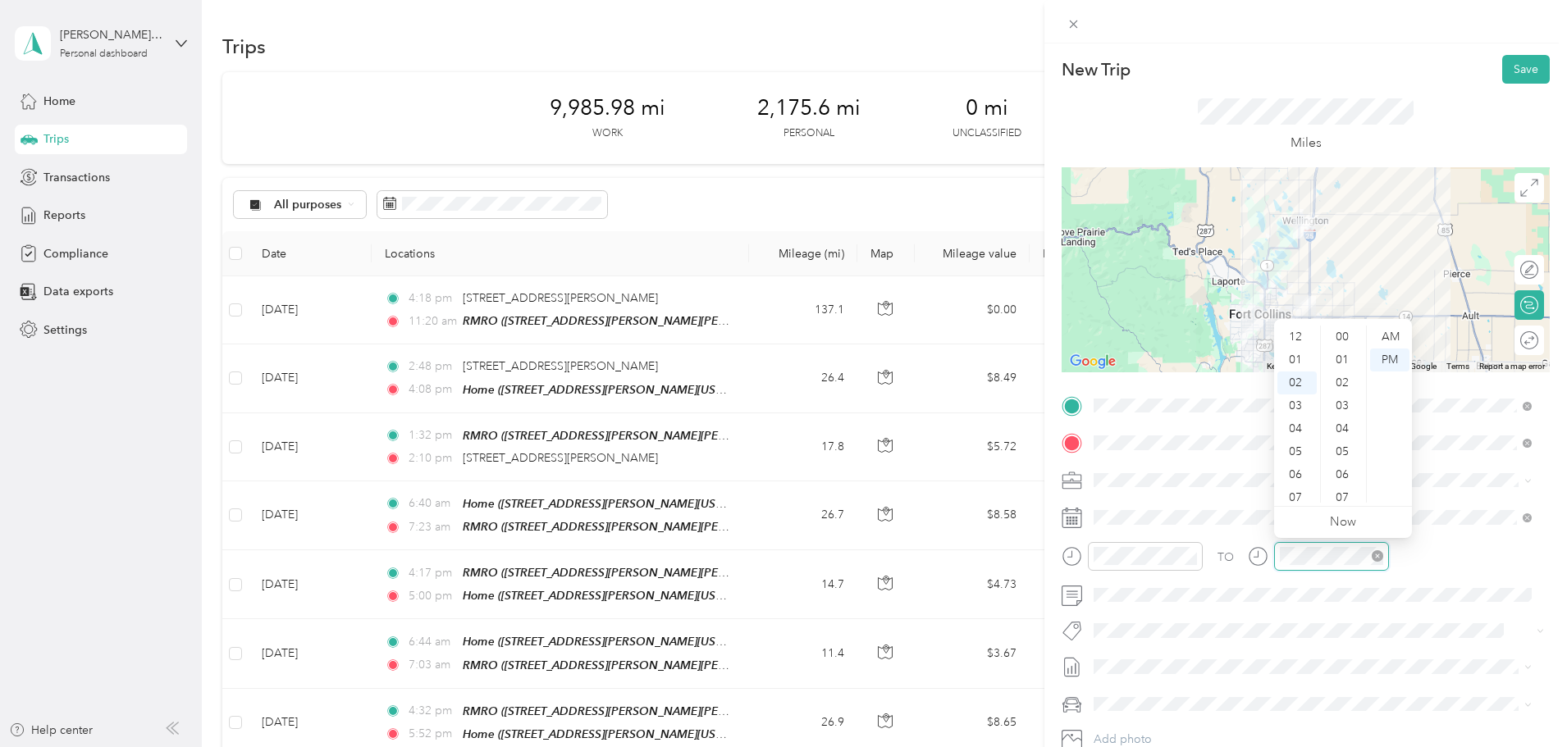
scroll to position [207, 0]
click at [1387, 332] on div "AM" at bounding box center [1389, 337] width 39 height 23
click at [1296, 455] on div "07" at bounding box center [1296, 452] width 39 height 23
click at [1339, 337] on div "00" at bounding box center [1343, 337] width 39 height 23
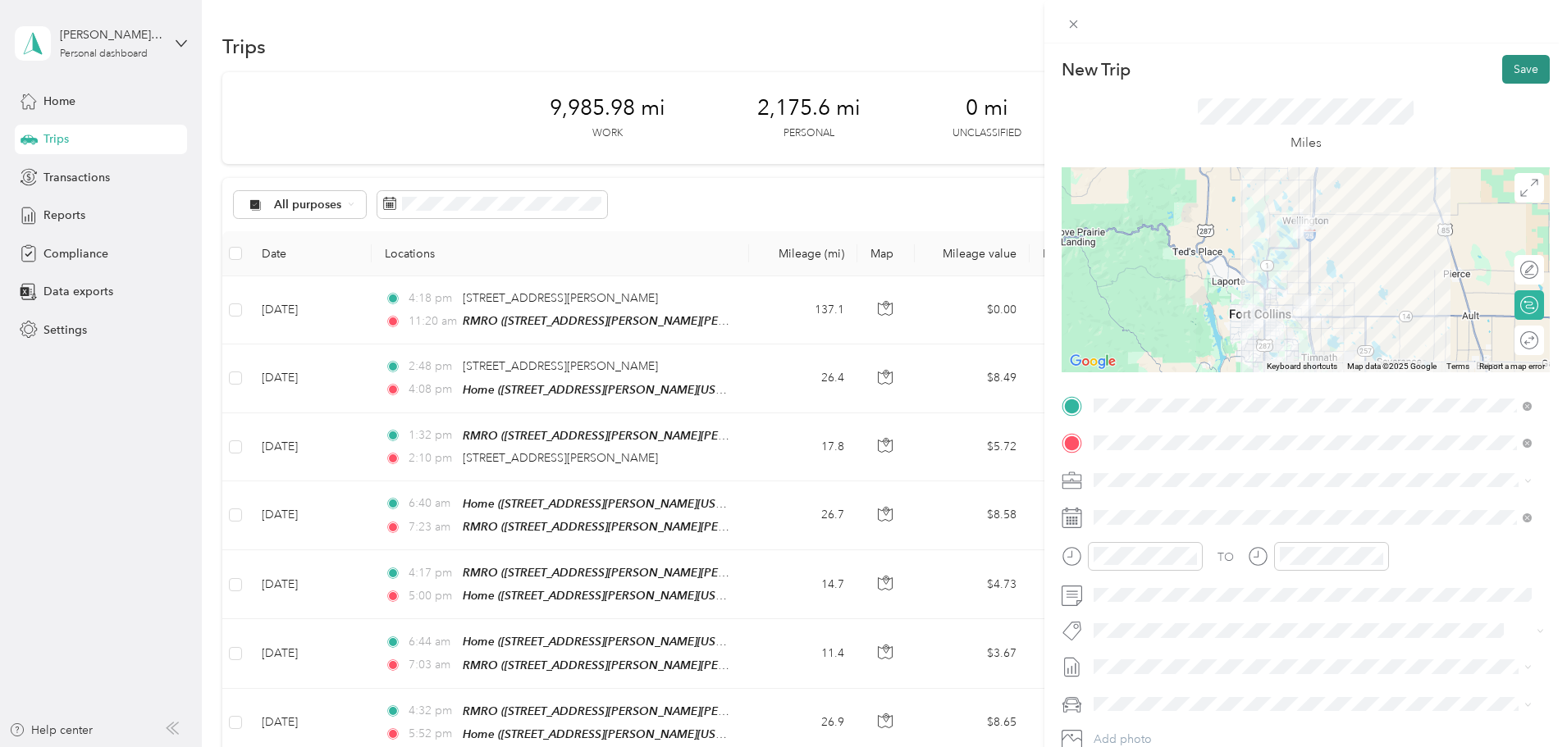
click at [1505, 72] on button "Save" at bounding box center [1526, 69] width 48 height 29
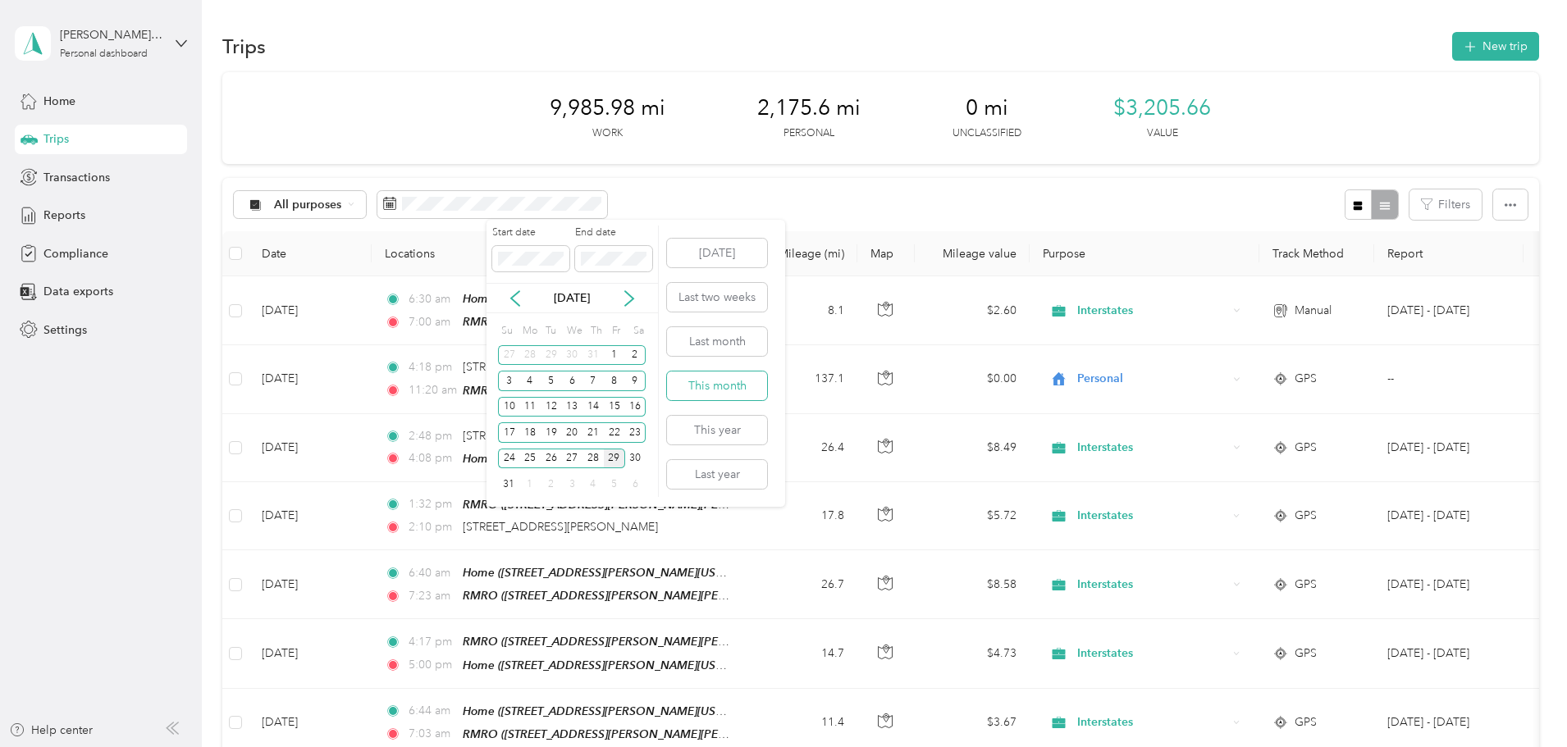
click at [737, 386] on button "This month" at bounding box center [717, 386] width 100 height 29
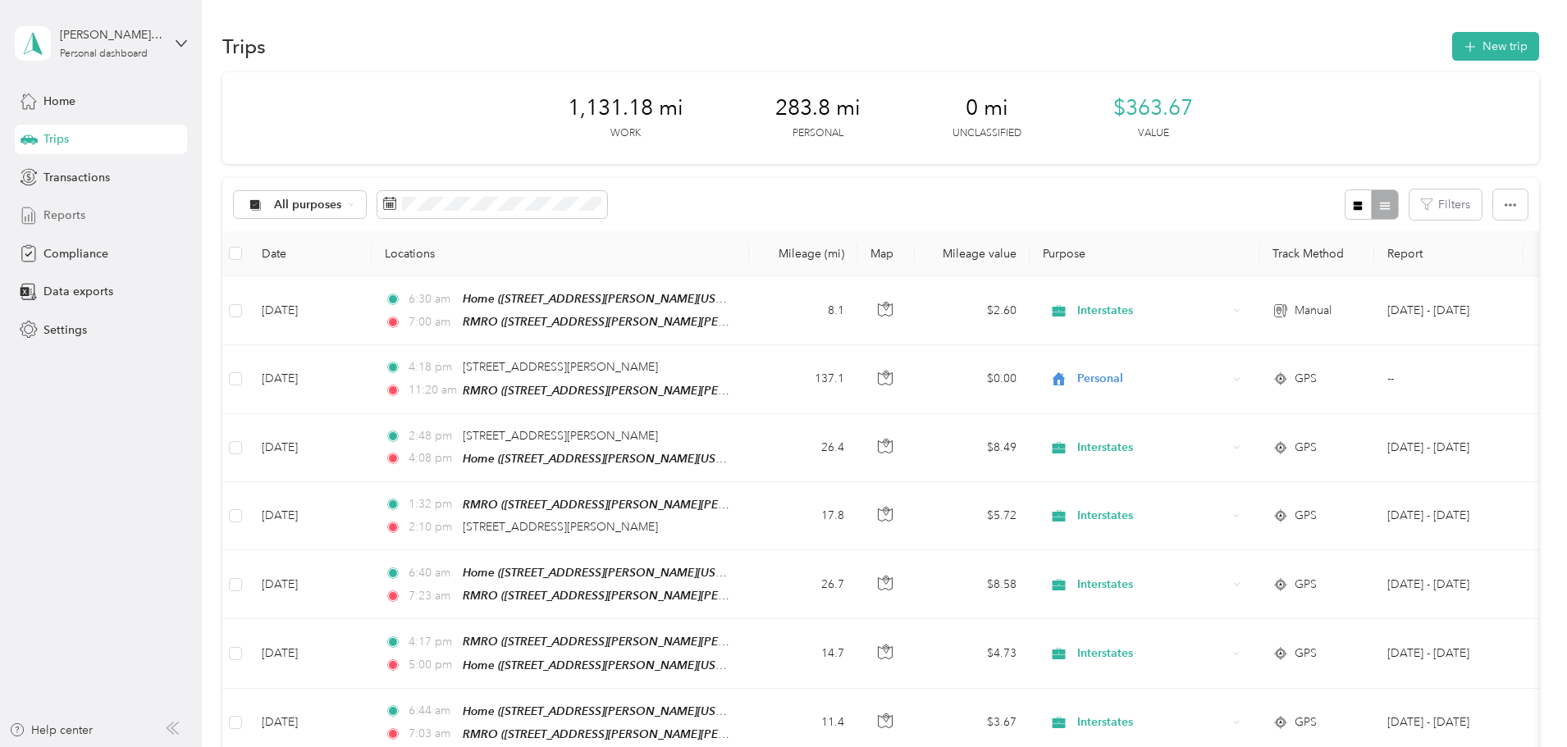
click at [94, 217] on div "Reports" at bounding box center [101, 216] width 172 height 30
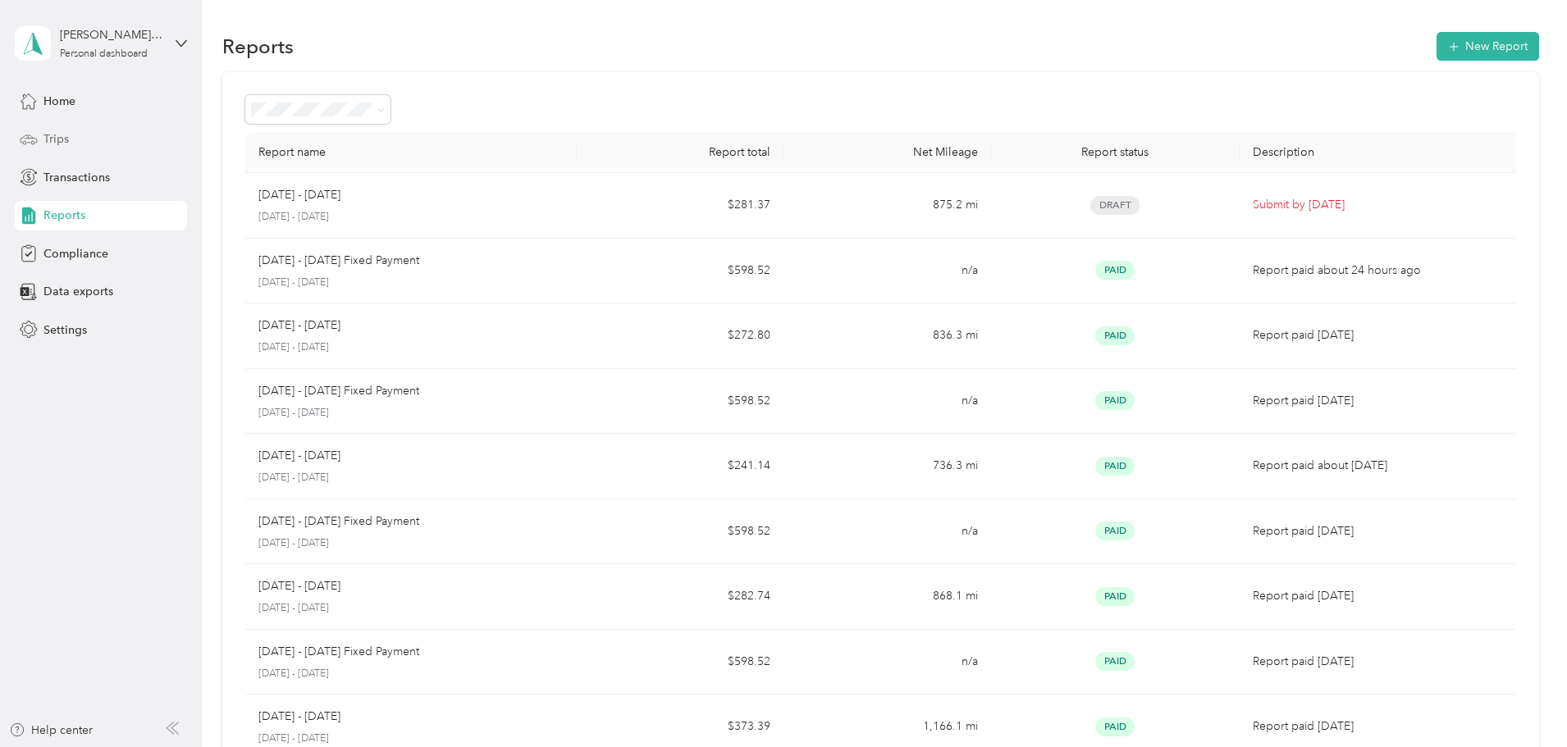
click at [49, 140] on span "Trips" at bounding box center [55, 138] width 25 height 17
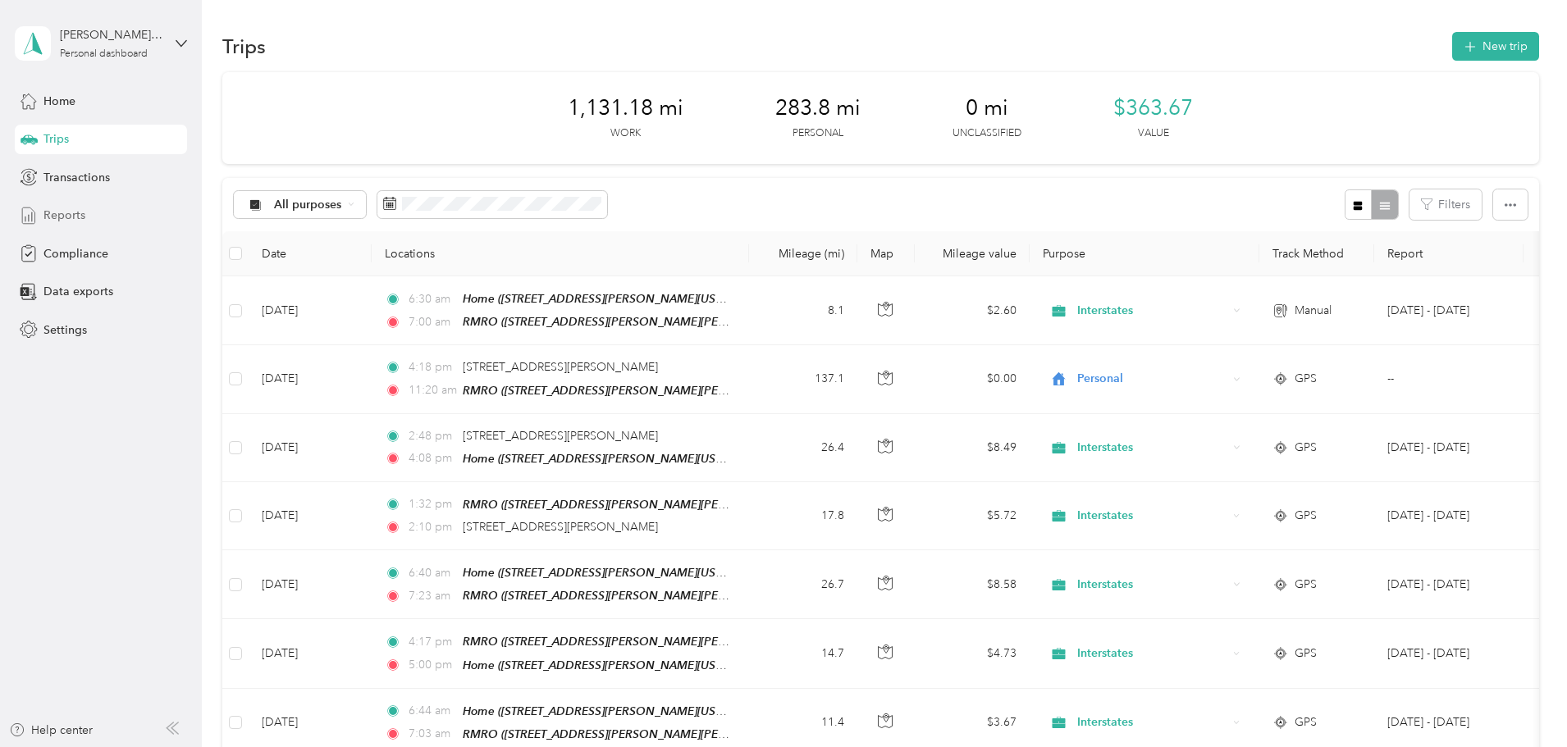
click at [70, 221] on span "Reports" at bounding box center [64, 215] width 42 height 17
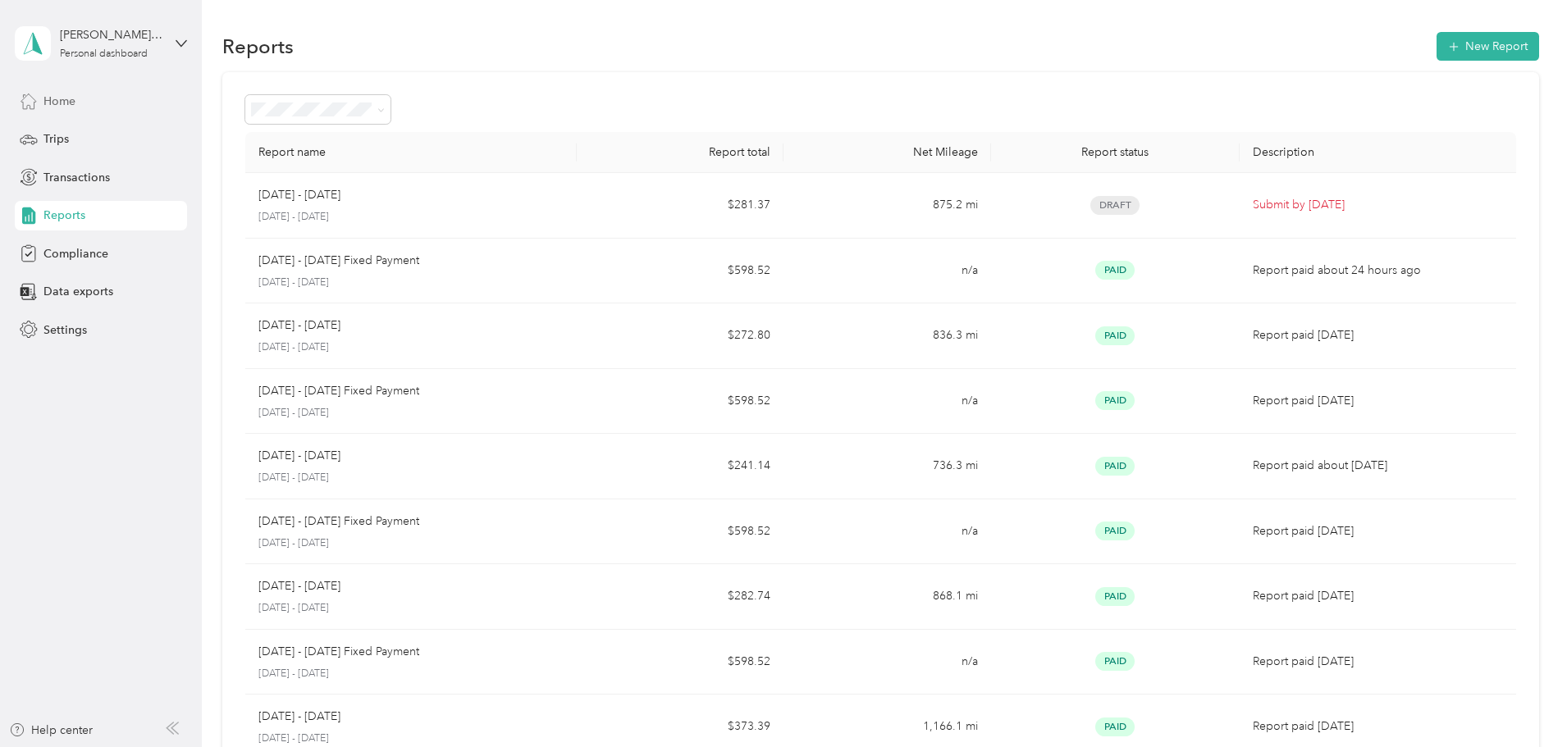
click at [80, 103] on div "Home" at bounding box center [101, 101] width 172 height 30
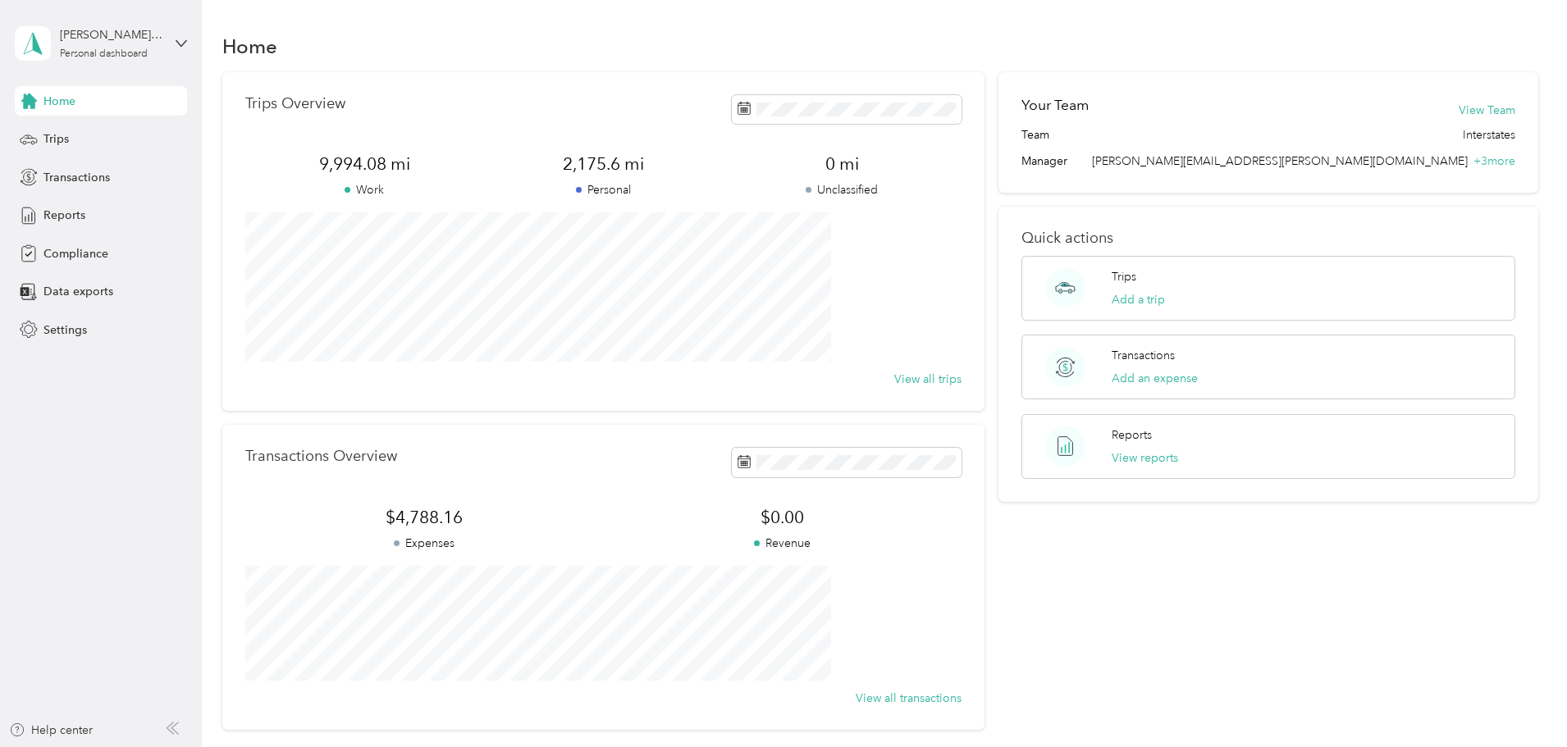
click at [67, 106] on span "Home" at bounding box center [59, 101] width 32 height 17
click at [55, 144] on span "Trips" at bounding box center [55, 138] width 25 height 17
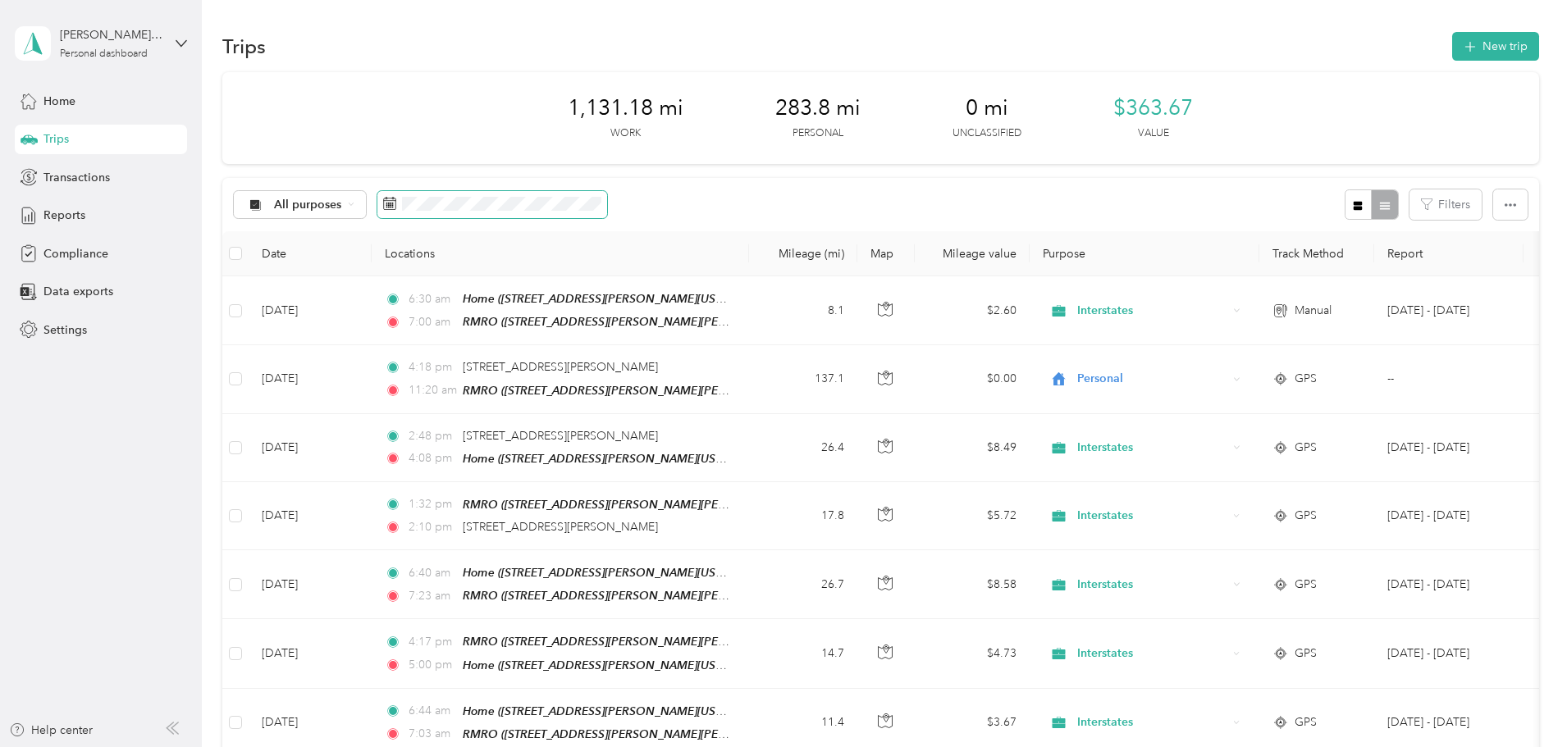
click at [574, 191] on span at bounding box center [492, 205] width 230 height 28
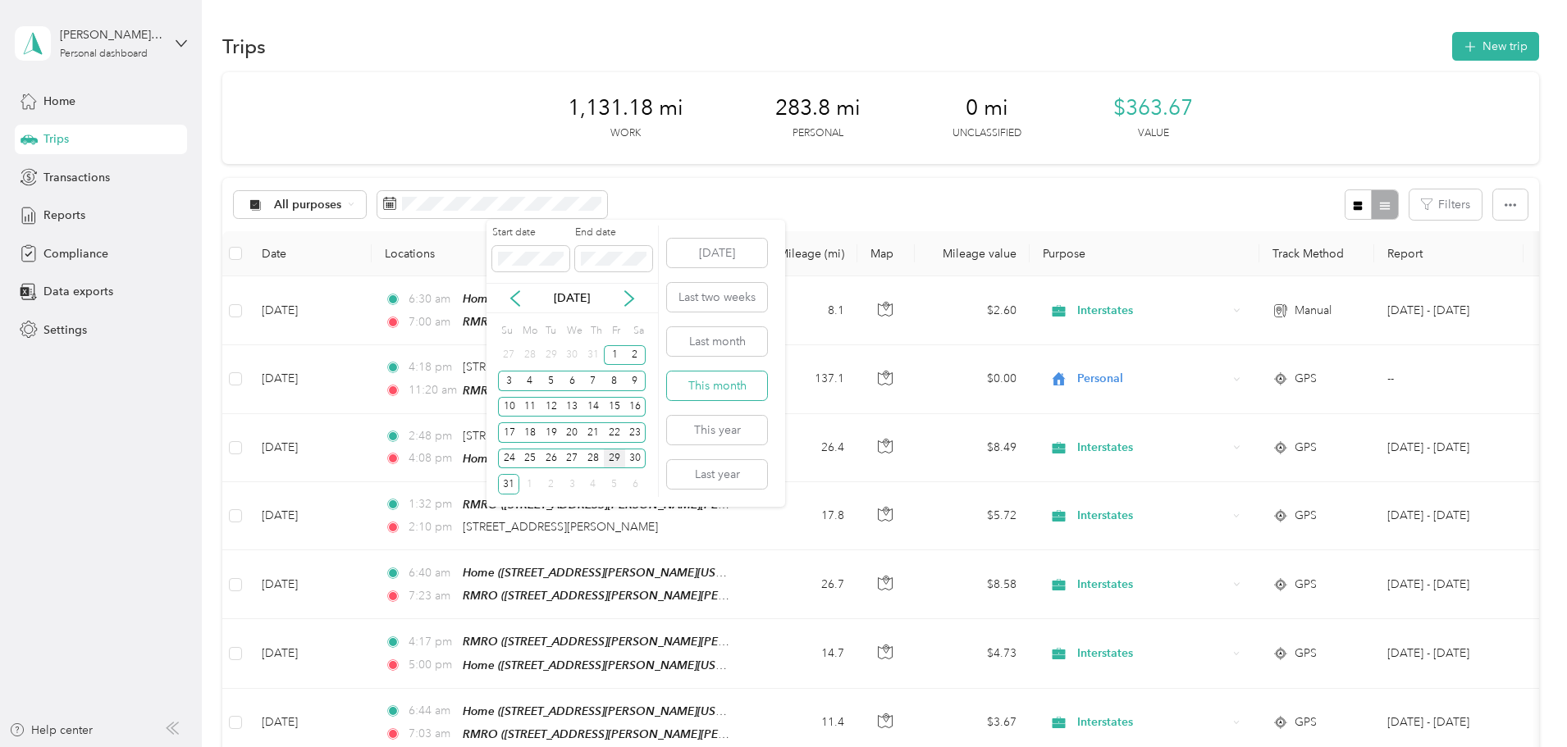
click at [726, 391] on button "This month" at bounding box center [717, 386] width 100 height 29
